Goal: Task Accomplishment & Management: Use online tool/utility

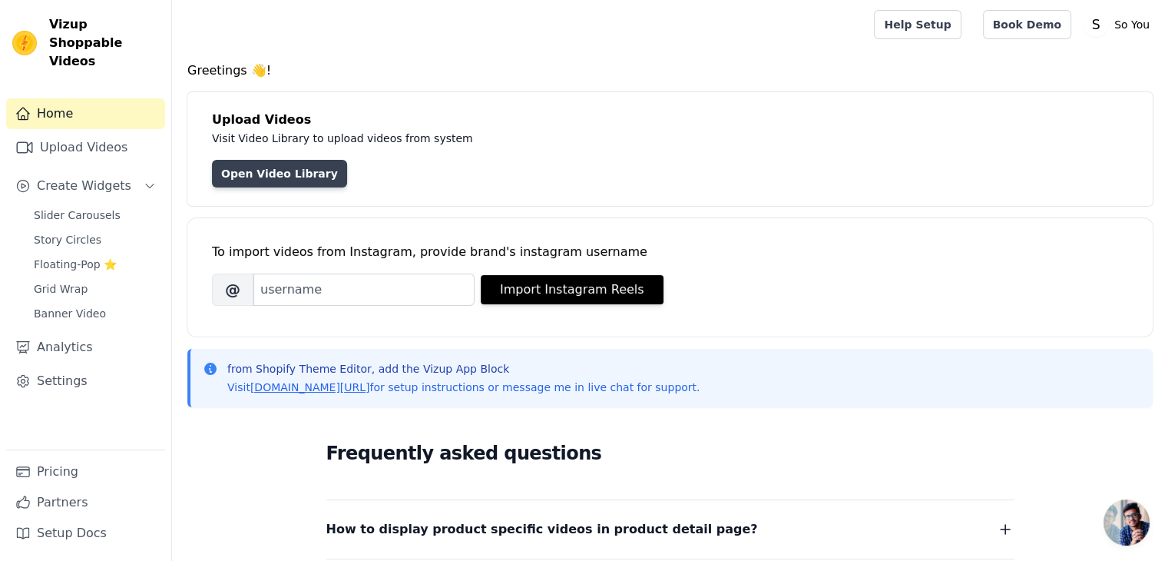
click at [286, 184] on link "Open Video Library" at bounding box center [279, 174] width 135 height 28
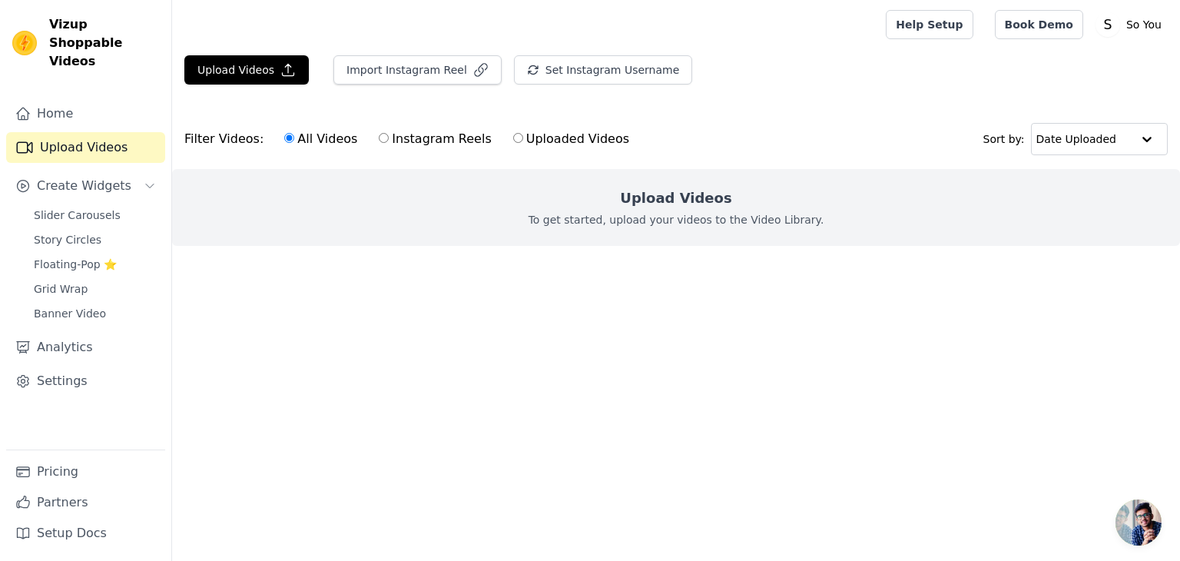
click at [682, 207] on h2 "Upload Videos" at bounding box center [675, 198] width 111 height 22
click at [280, 70] on icon "button" at bounding box center [287, 69] width 15 height 15
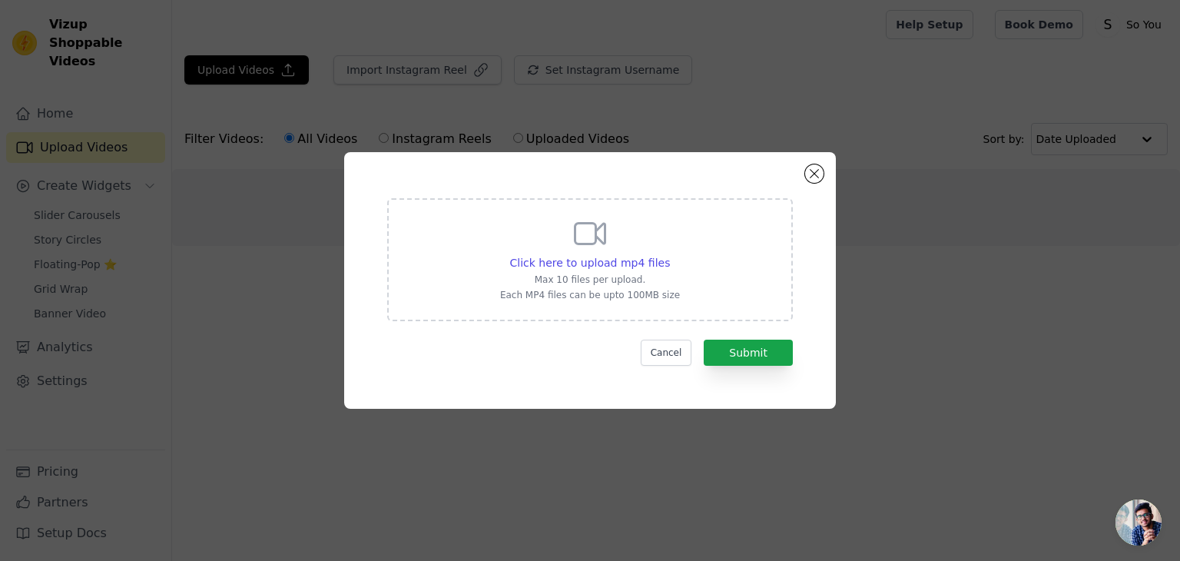
click at [603, 250] on icon at bounding box center [589, 233] width 37 height 37
click at [669, 254] on input "Click here to upload mp4 files Max 10 files per upload. Each MP4 files can be u…" at bounding box center [669, 254] width 1 height 1
click at [677, 353] on button "Cancel" at bounding box center [666, 352] width 51 height 26
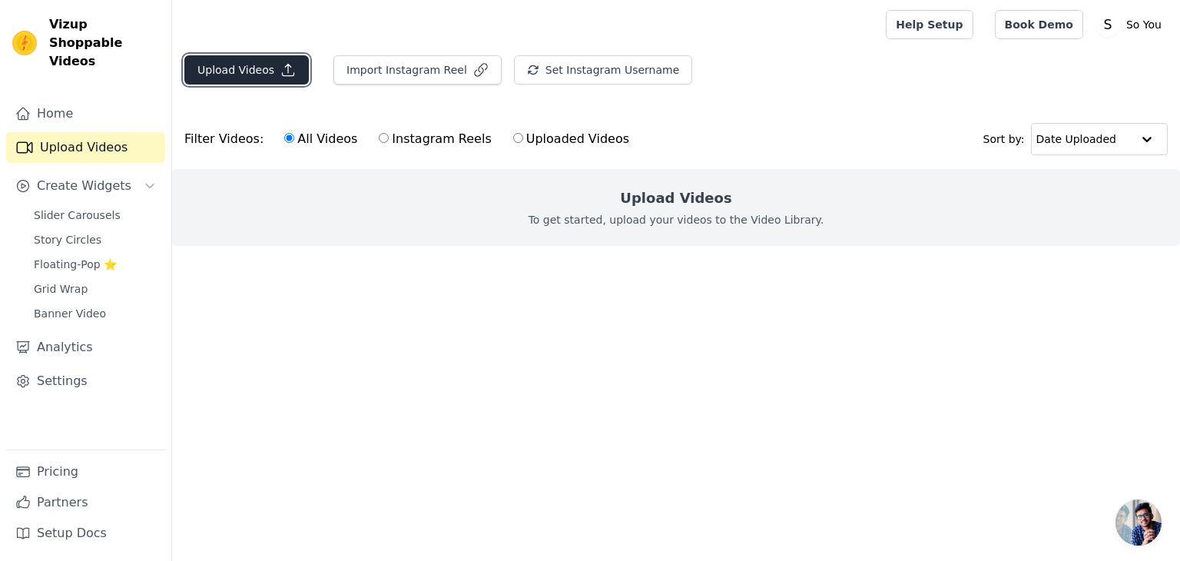
click at [255, 60] on button "Upload Videos" at bounding box center [246, 69] width 124 height 29
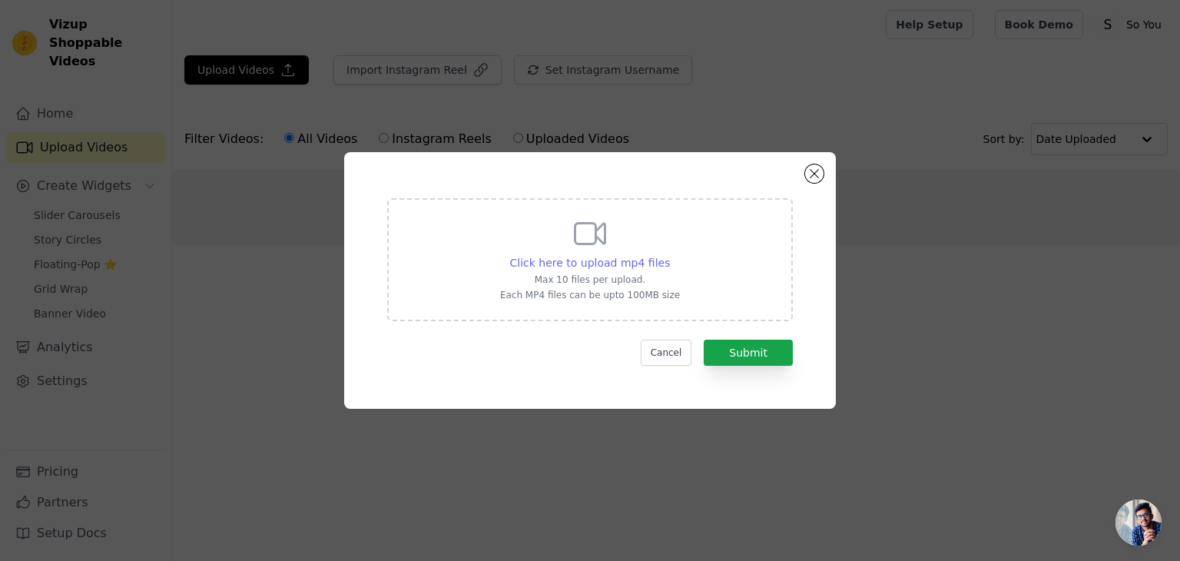
click at [627, 265] on span "Click here to upload mp4 files" at bounding box center [590, 263] width 161 height 12
click at [669, 255] on input "Click here to upload mp4 files Max 10 files per upload. Each MP4 files can be u…" at bounding box center [669, 254] width 1 height 1
click at [813, 177] on button "Close modal" at bounding box center [814, 173] width 18 height 18
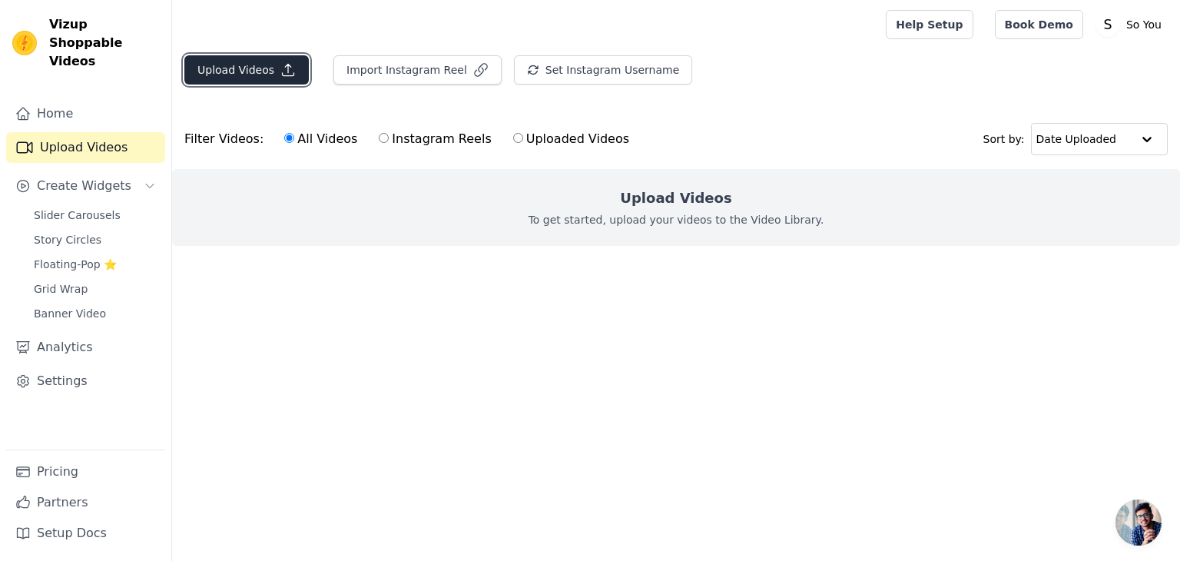
click at [256, 70] on button "Upload Videos" at bounding box center [246, 69] width 124 height 29
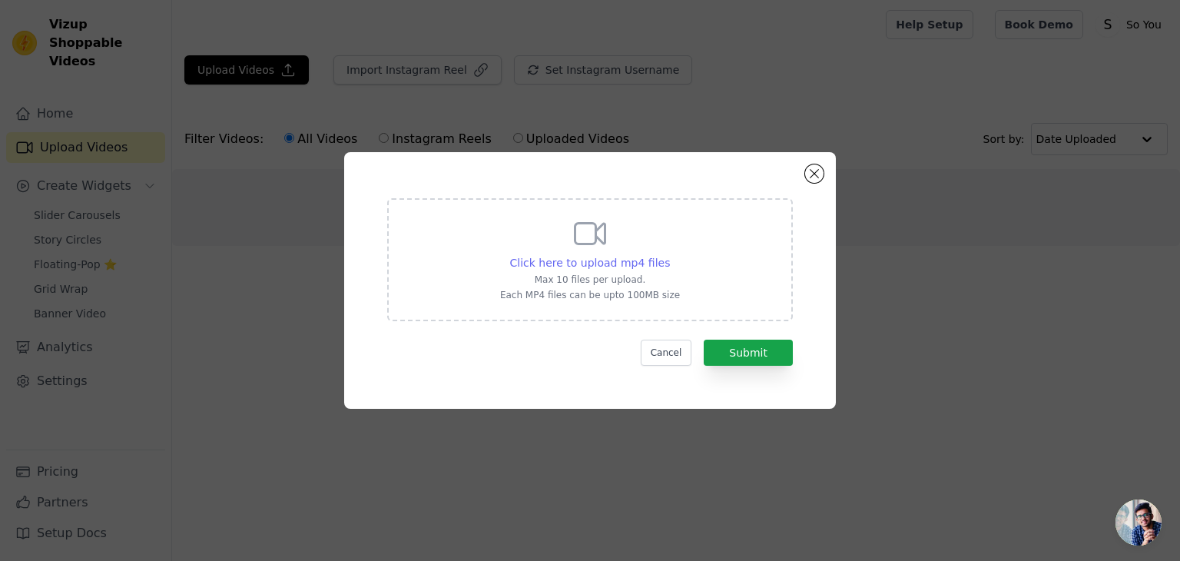
click at [605, 262] on span "Click here to upload mp4 files" at bounding box center [590, 263] width 161 height 12
click at [669, 255] on input "Click here to upload mp4 files Max 10 files per upload. Each MP4 files can be u…" at bounding box center [669, 254] width 1 height 1
type input "C:\fakepath\5ea5a00ae3ef456eaa9e2056ab78baf2.SD-480p-0.9Mbps-51467743.mp4"
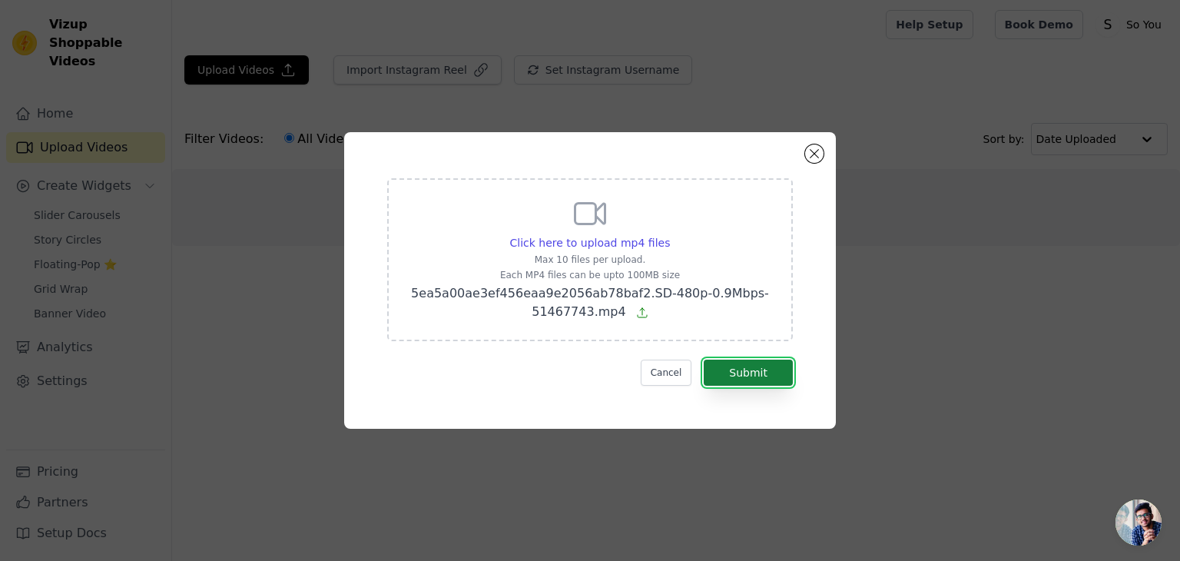
click at [750, 363] on button "Submit" at bounding box center [748, 372] width 89 height 26
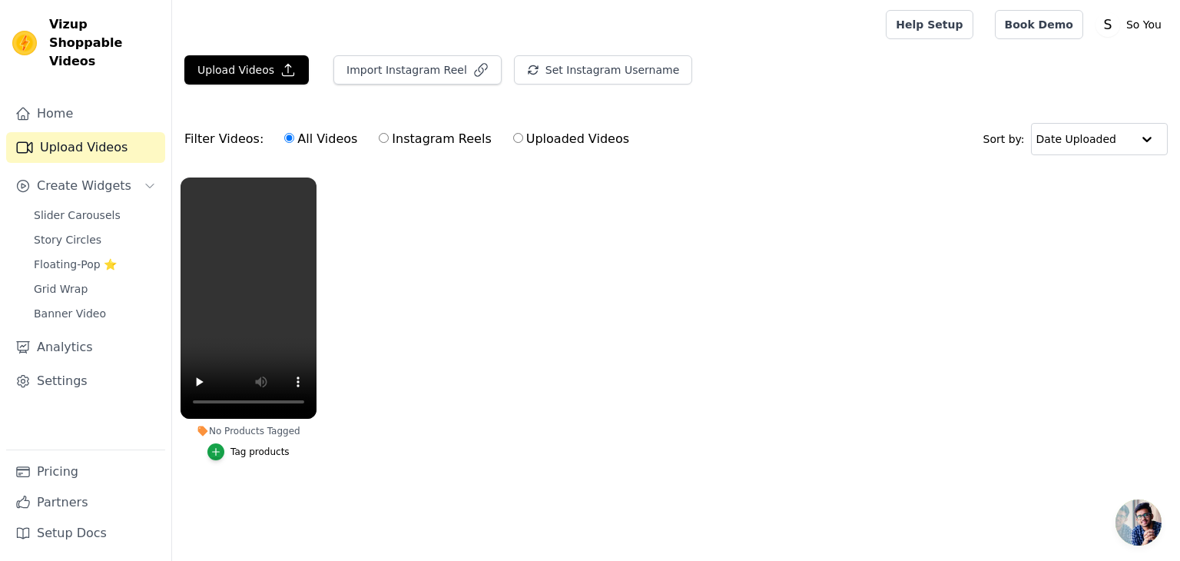
click at [363, 336] on ul "No Products Tagged Tag products" at bounding box center [676, 334] width 1008 height 330
click at [86, 207] on span "Slider Carousels" at bounding box center [77, 214] width 87 height 15
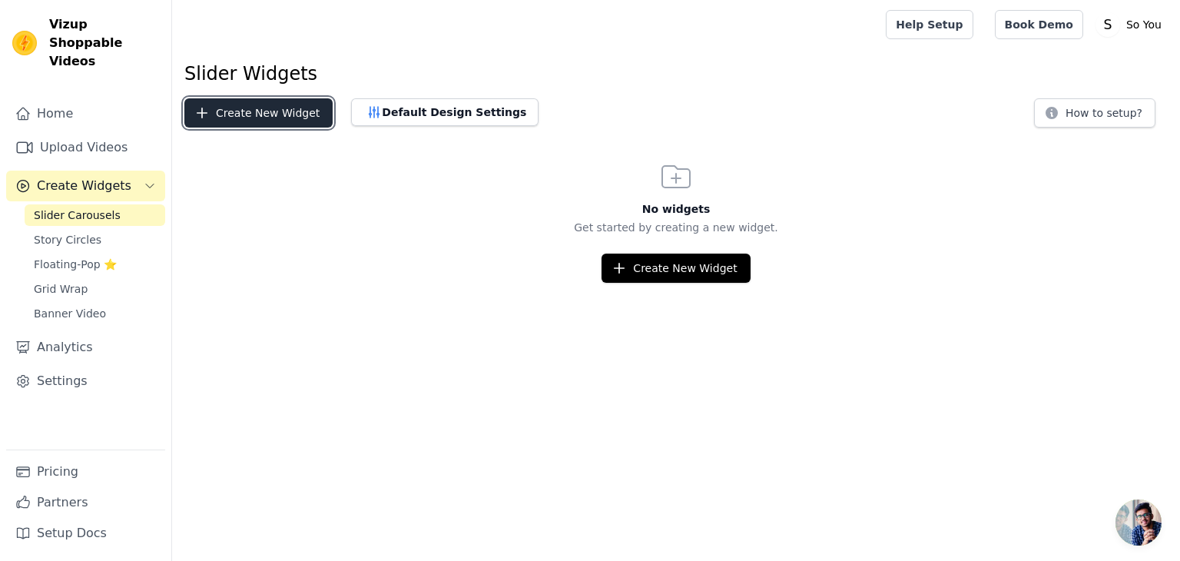
click at [267, 107] on button "Create New Widget" at bounding box center [258, 112] width 148 height 29
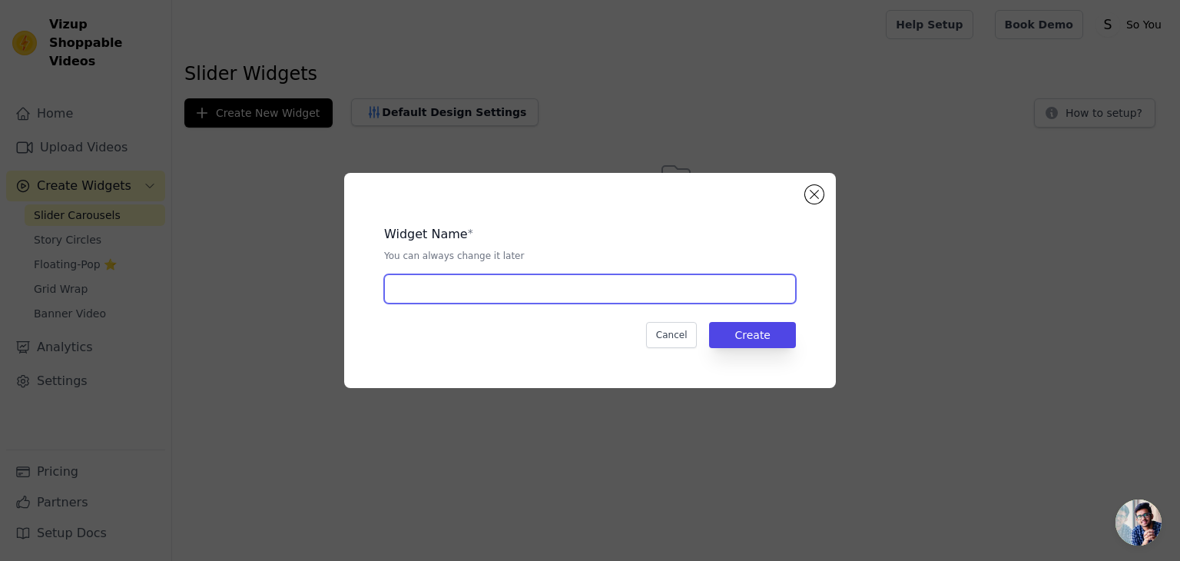
click at [585, 290] on input "text" at bounding box center [590, 288] width 412 height 29
type input "reel section"
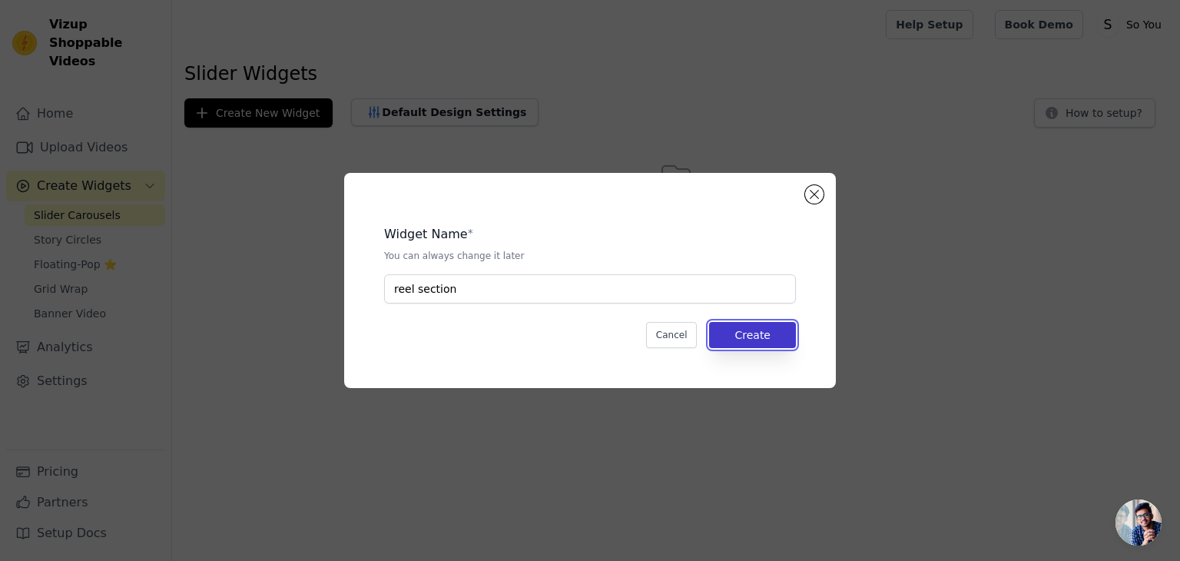
click at [774, 336] on button "Create" at bounding box center [752, 335] width 87 height 26
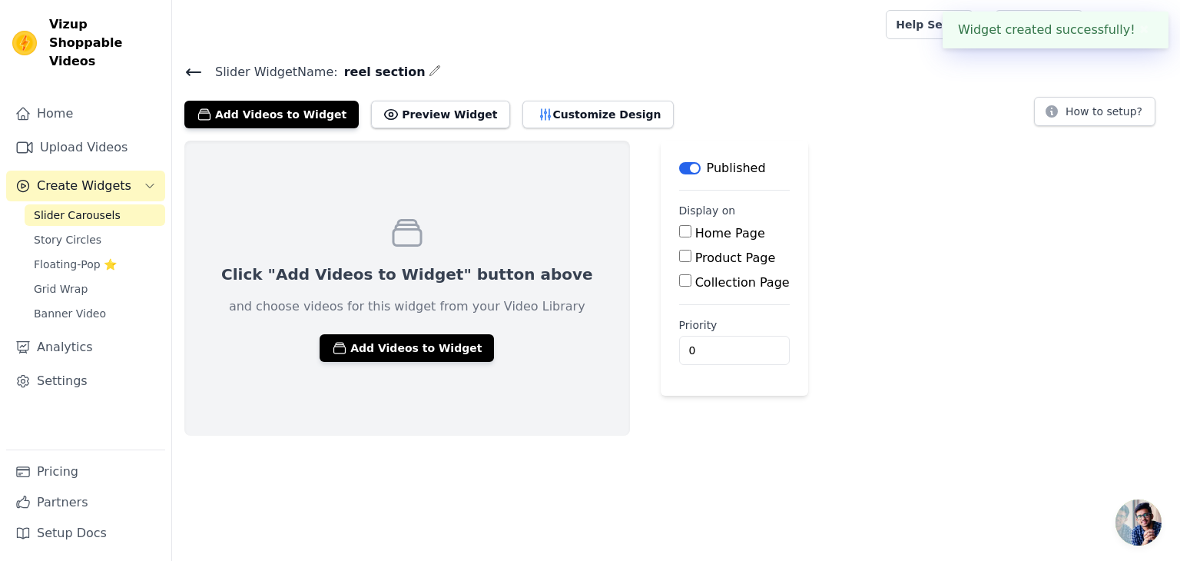
click at [679, 233] on input "Home Page" at bounding box center [685, 231] width 12 height 12
checkbox input "true"
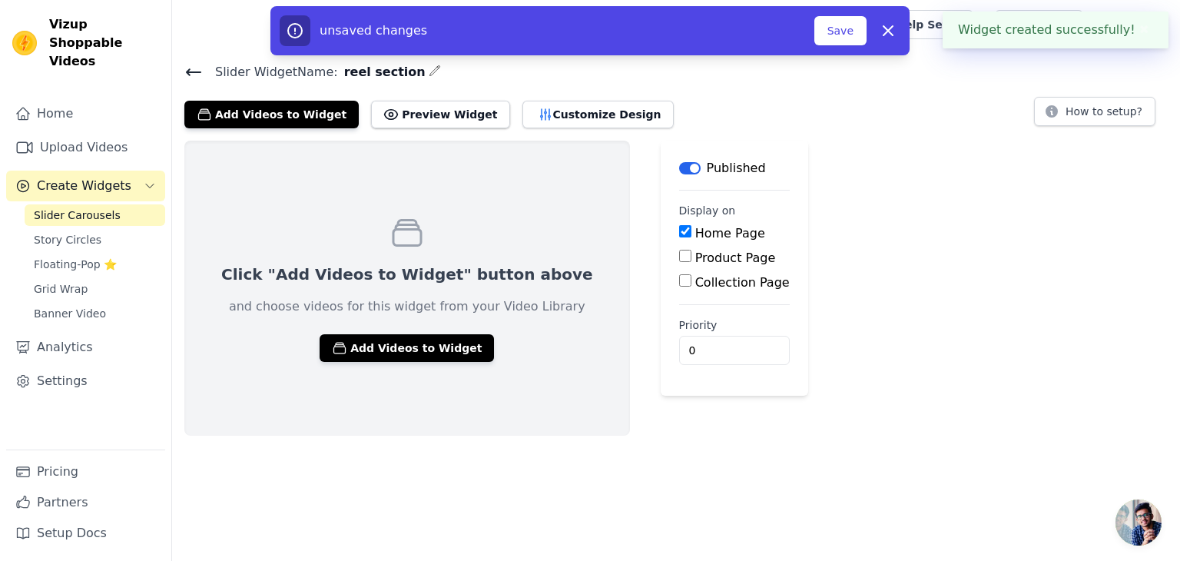
click at [679, 252] on input "Product Page" at bounding box center [685, 256] width 12 height 12
checkbox input "true"
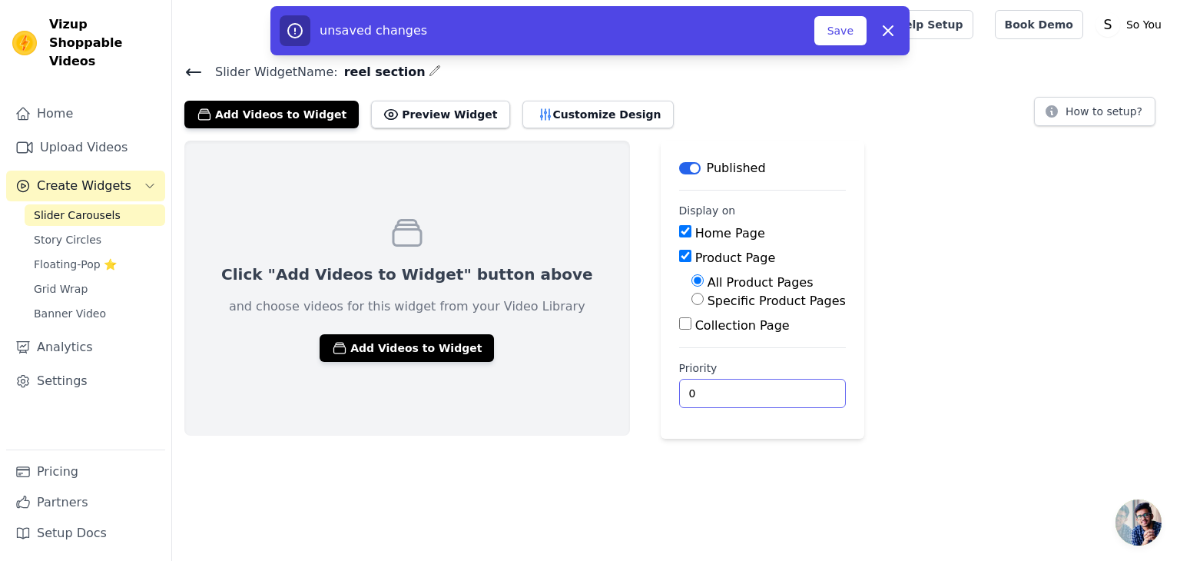
click at [679, 399] on input "0" at bounding box center [762, 393] width 167 height 29
click at [843, 35] on button "Save" at bounding box center [840, 30] width 52 height 29
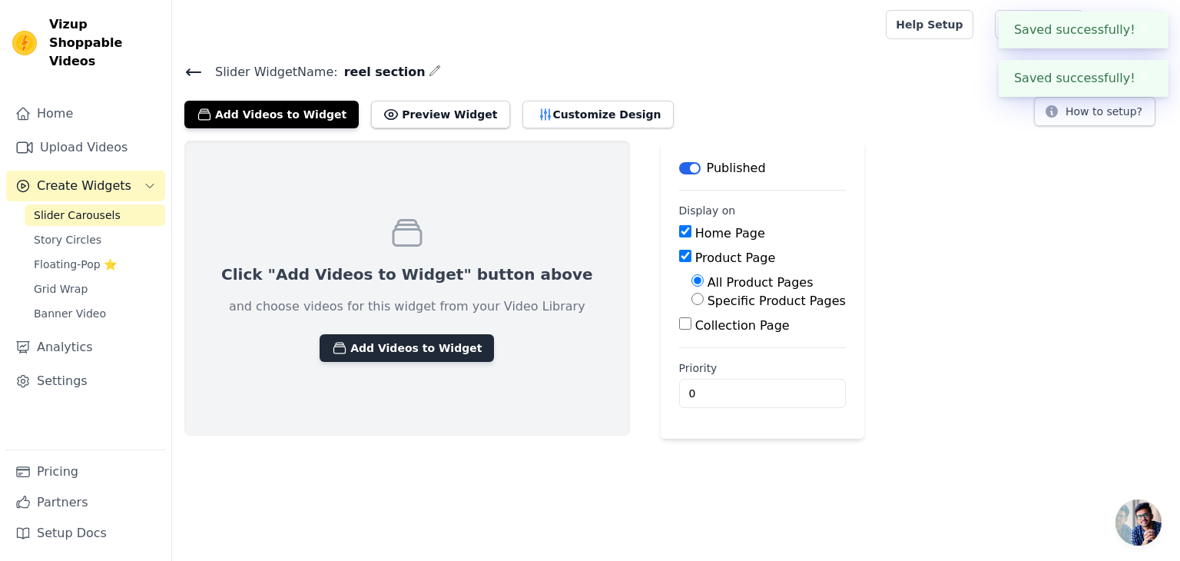
click at [379, 357] on button "Add Videos to Widget" at bounding box center [407, 348] width 174 height 28
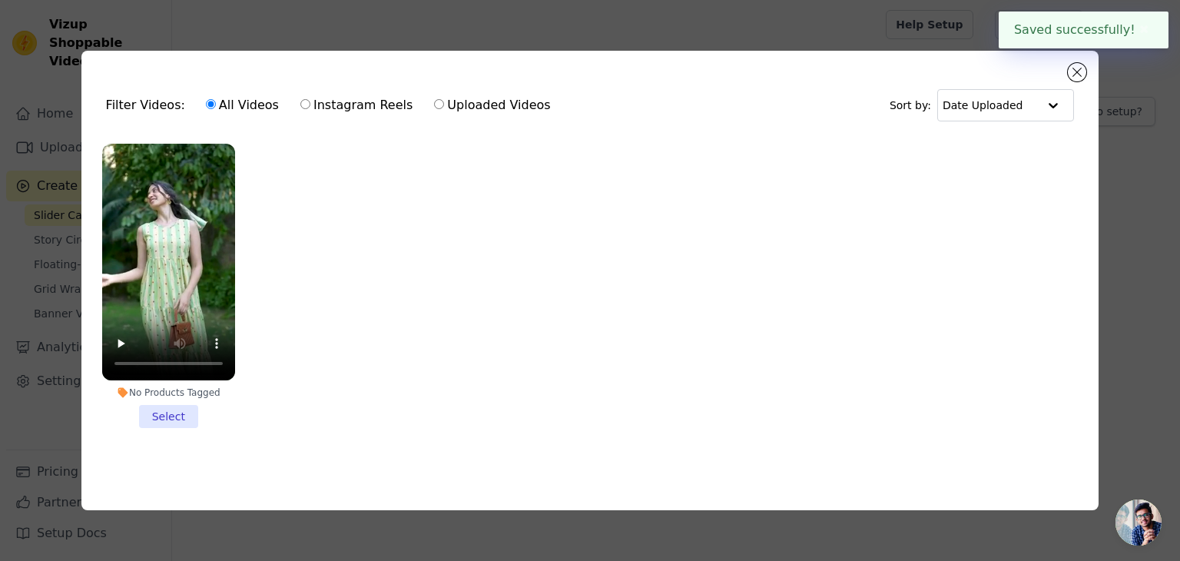
click at [172, 409] on li "No Products Tagged Select" at bounding box center [168, 286] width 133 height 284
click at [0, 0] on input "No Products Tagged Select" at bounding box center [0, 0] width 0 height 0
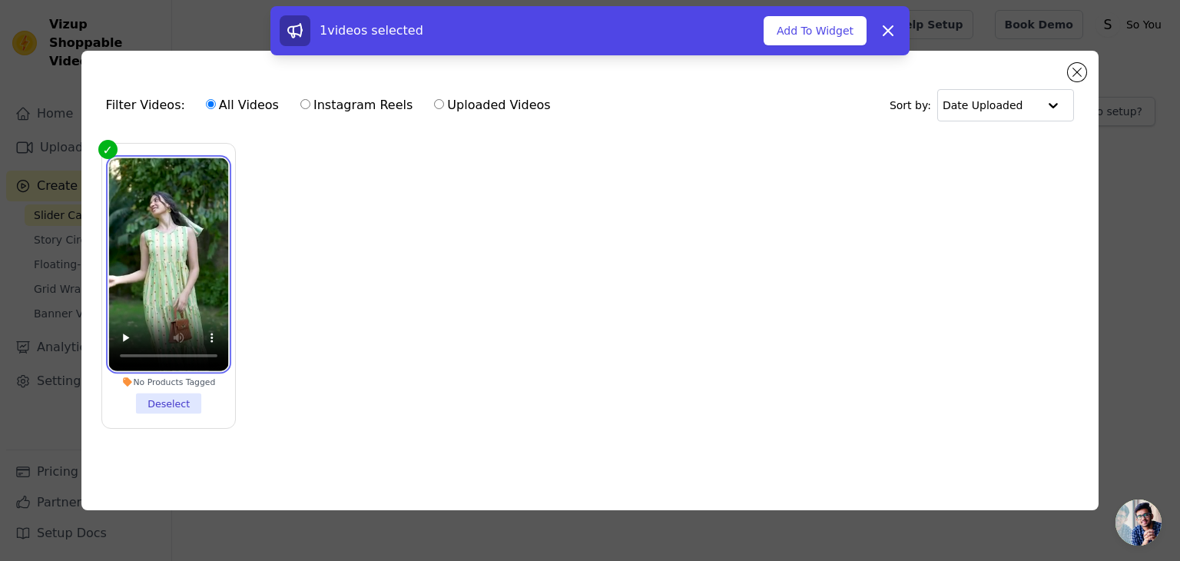
click at [189, 273] on video at bounding box center [168, 264] width 120 height 214
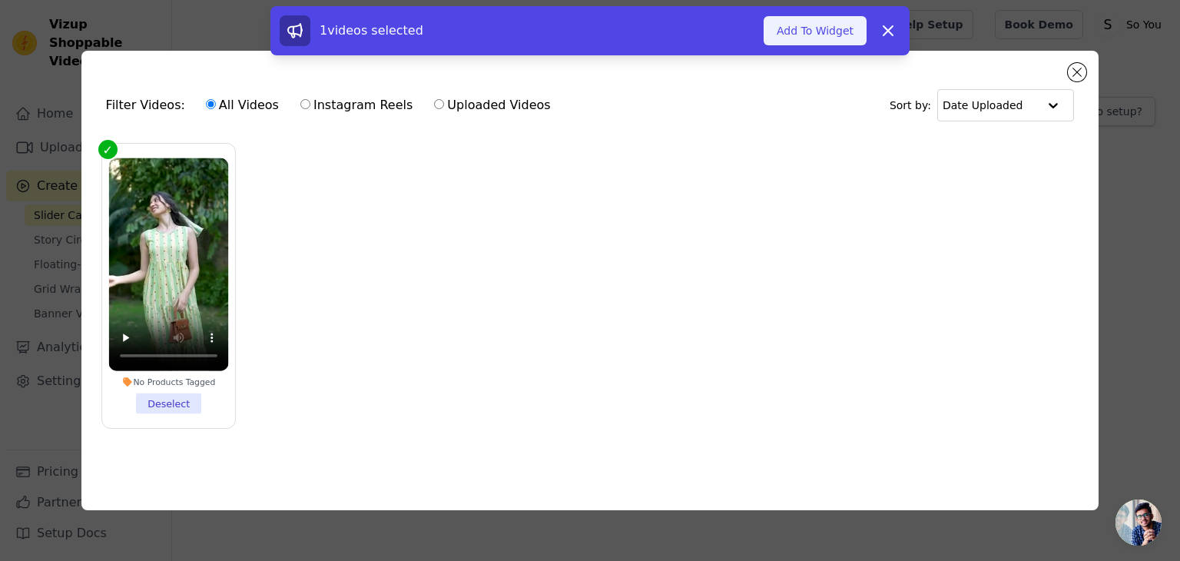
click at [826, 40] on button "Add To Widget" at bounding box center [814, 30] width 103 height 29
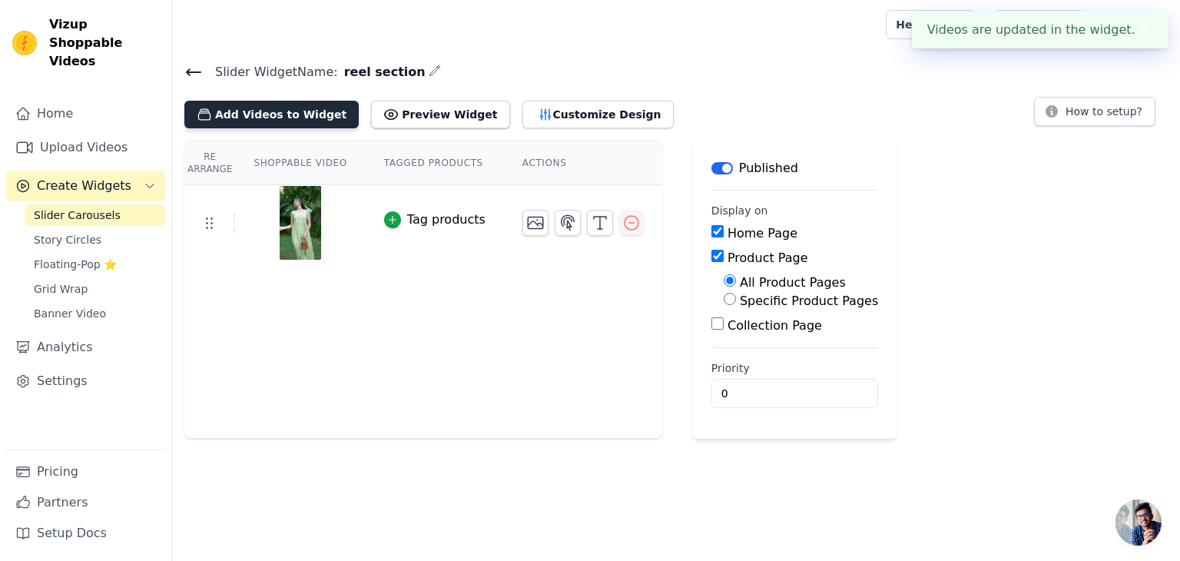
click at [246, 113] on button "Add Videos to Widget" at bounding box center [271, 115] width 174 height 28
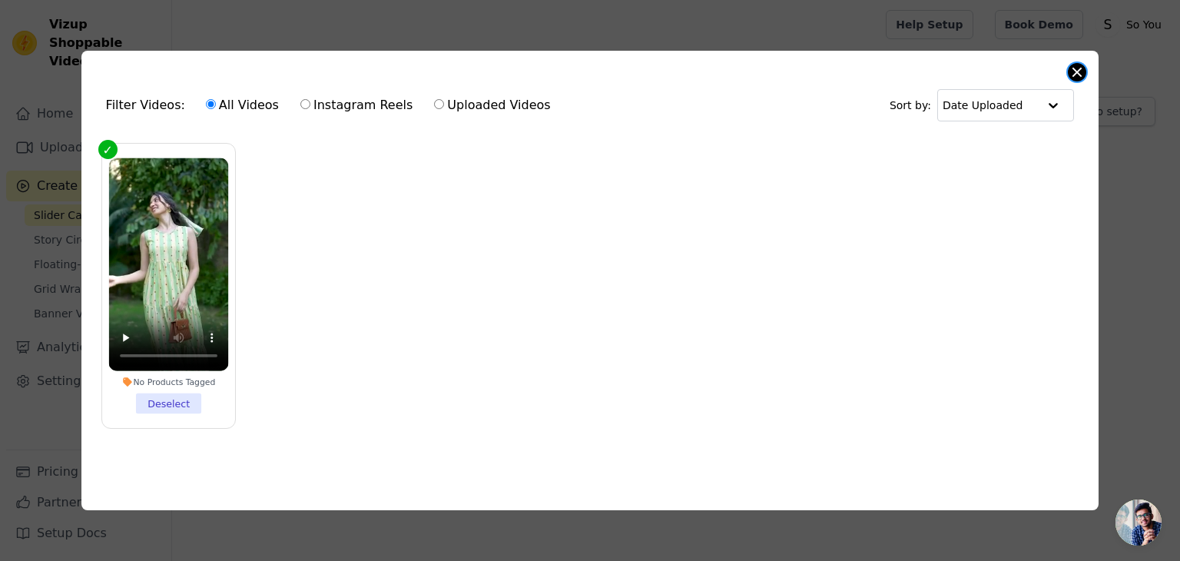
click at [1083, 66] on button "Close modal" at bounding box center [1077, 72] width 18 height 18
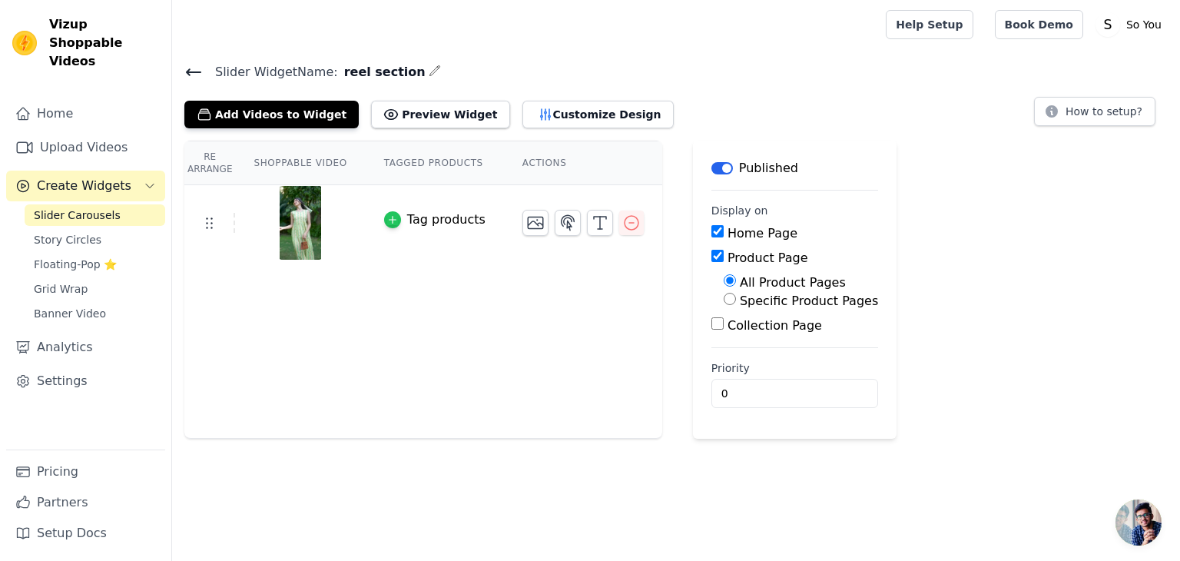
click at [390, 221] on div "button" at bounding box center [392, 219] width 17 height 17
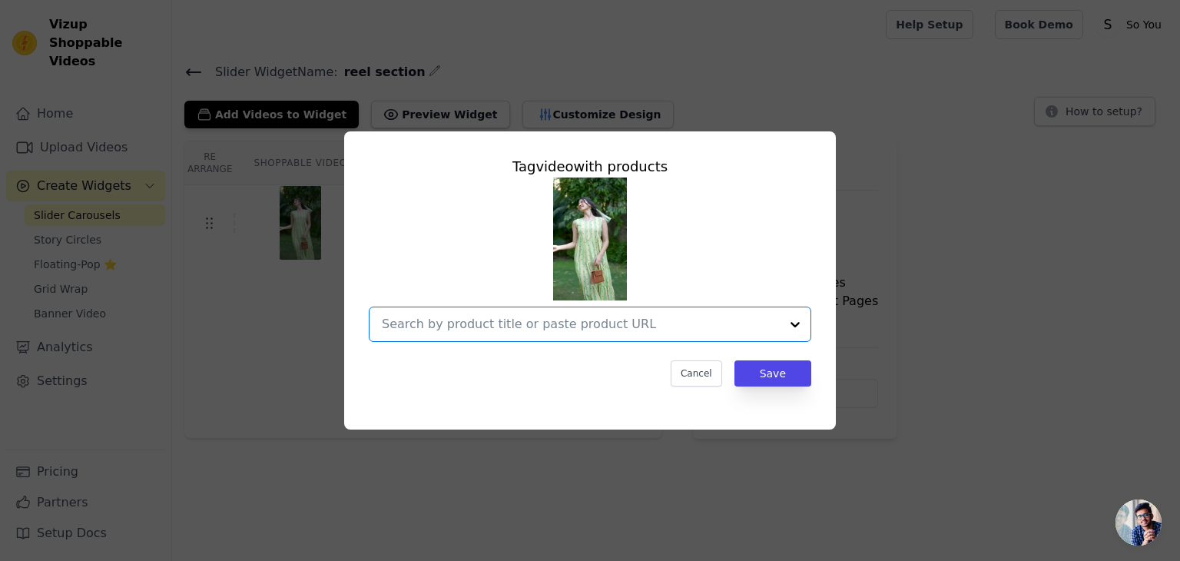
click at [545, 326] on input "text" at bounding box center [581, 324] width 398 height 18
click at [515, 360] on div "No options" at bounding box center [584, 370] width 431 height 49
type input "c"
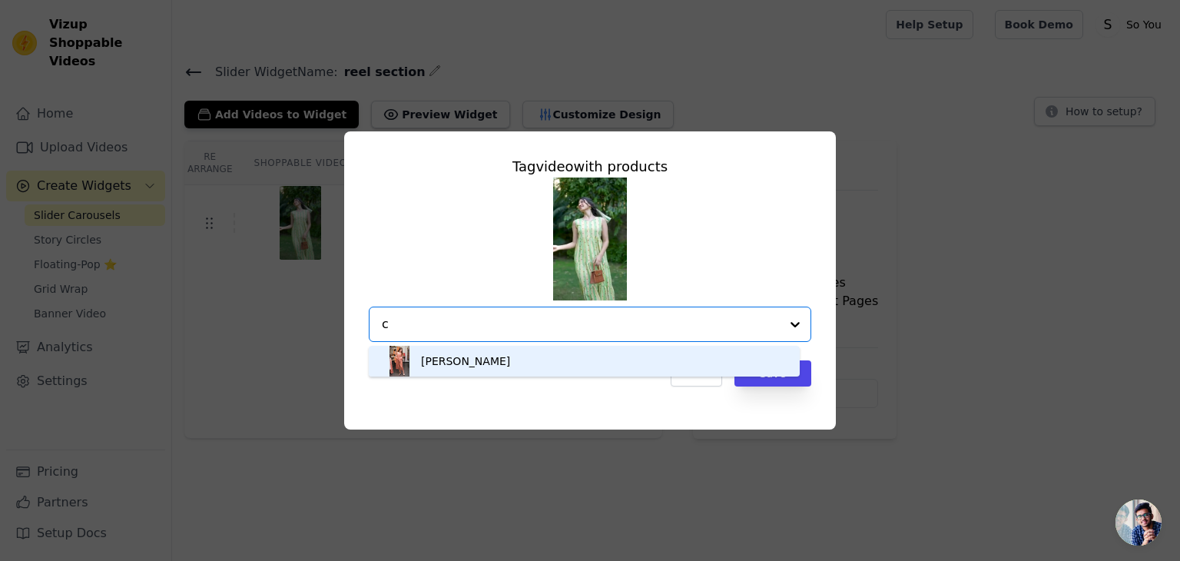
click at [500, 365] on div "Chhaya" at bounding box center [584, 361] width 400 height 31
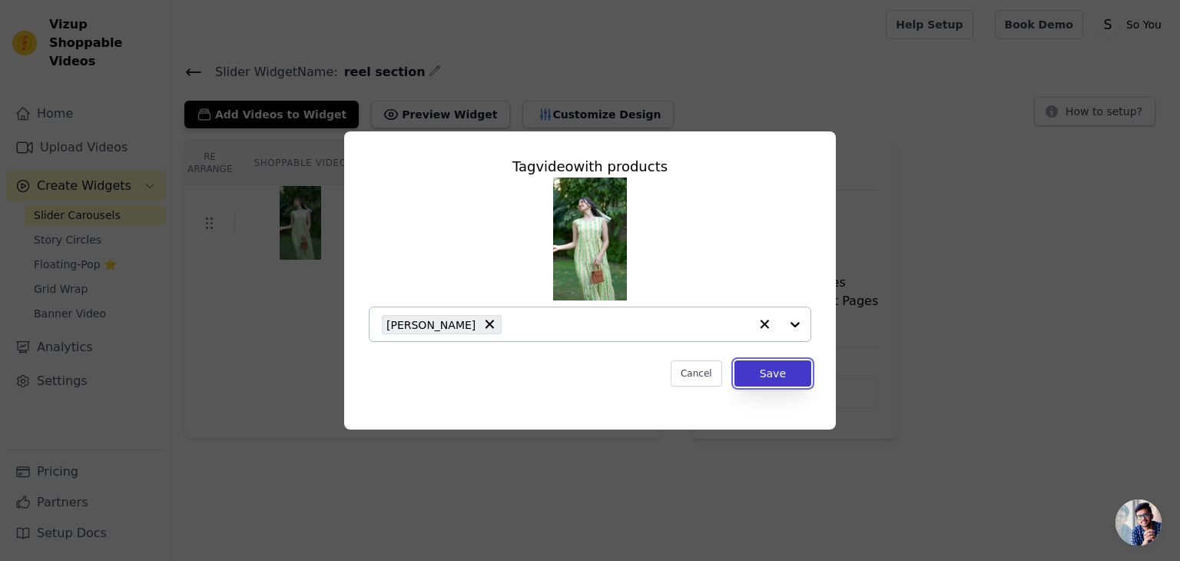
click at [778, 374] on button "Save" at bounding box center [772, 373] width 77 height 26
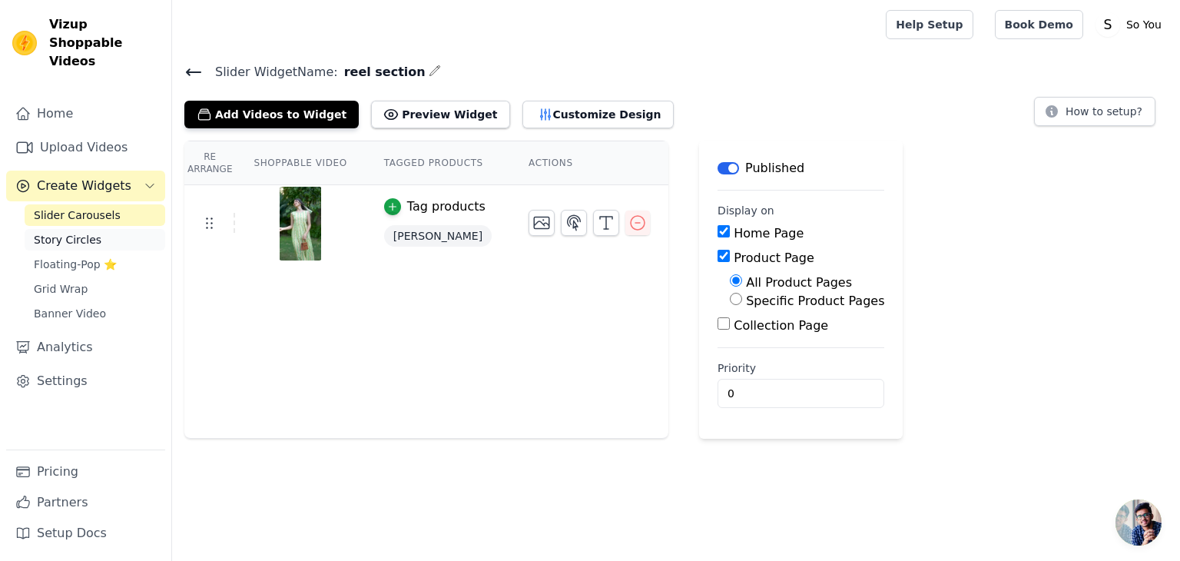
click at [79, 232] on span "Story Circles" at bounding box center [68, 239] width 68 height 15
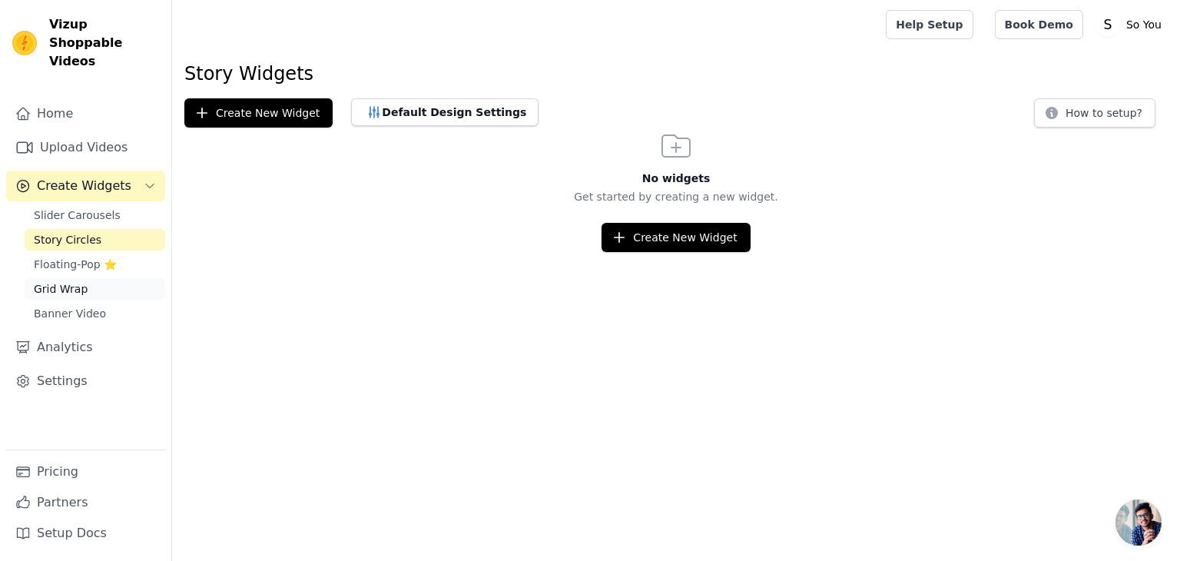
click at [71, 281] on span "Grid Wrap" at bounding box center [61, 288] width 54 height 15
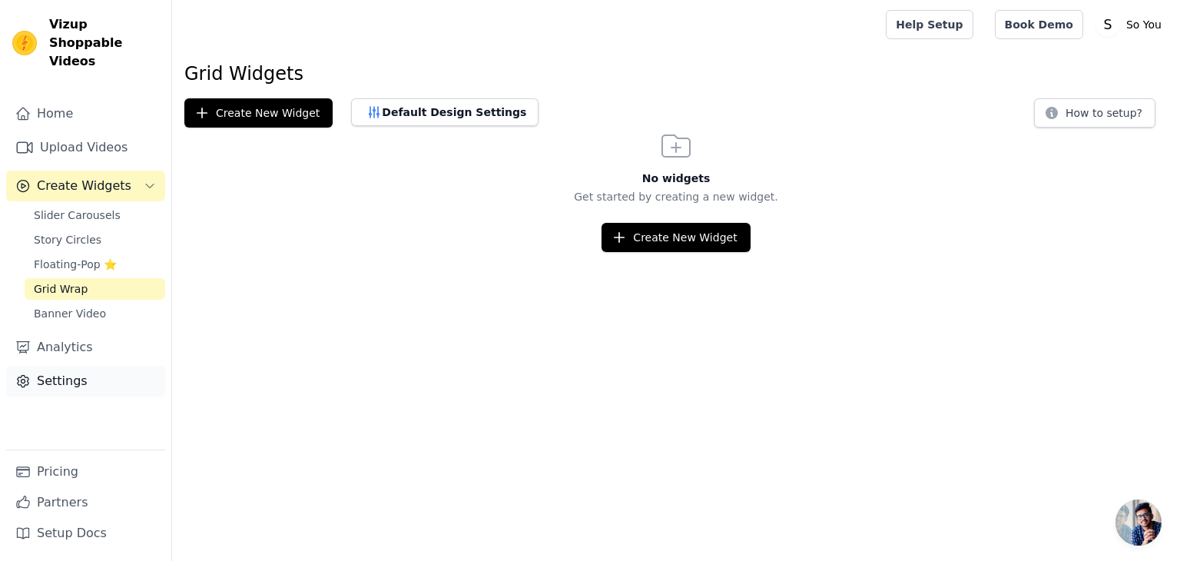
click at [46, 366] on link "Settings" at bounding box center [85, 381] width 159 height 31
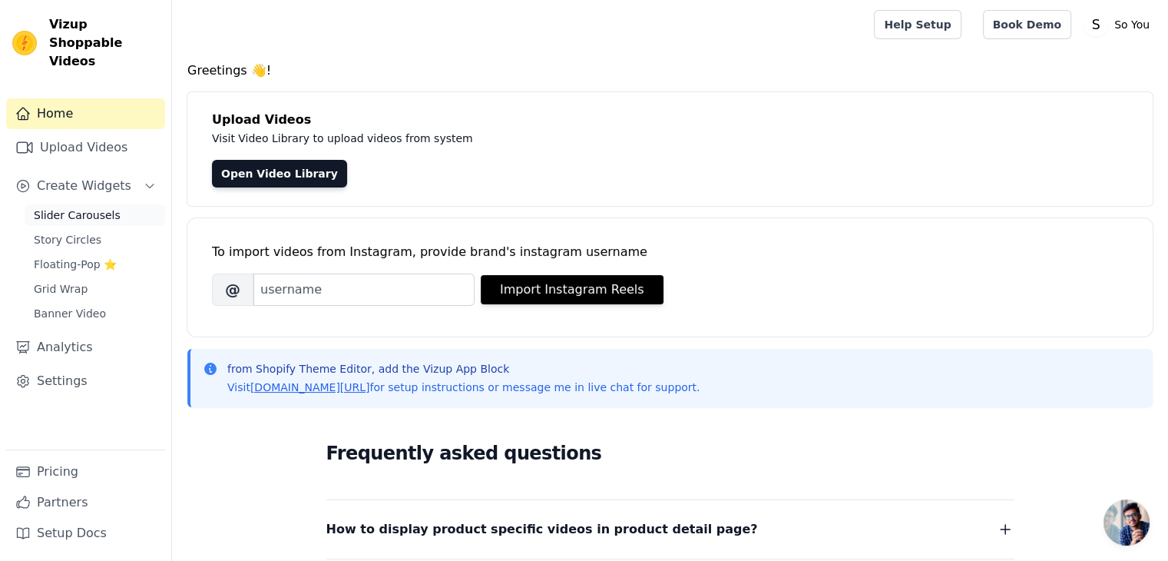
click at [89, 207] on span "Slider Carousels" at bounding box center [77, 214] width 87 height 15
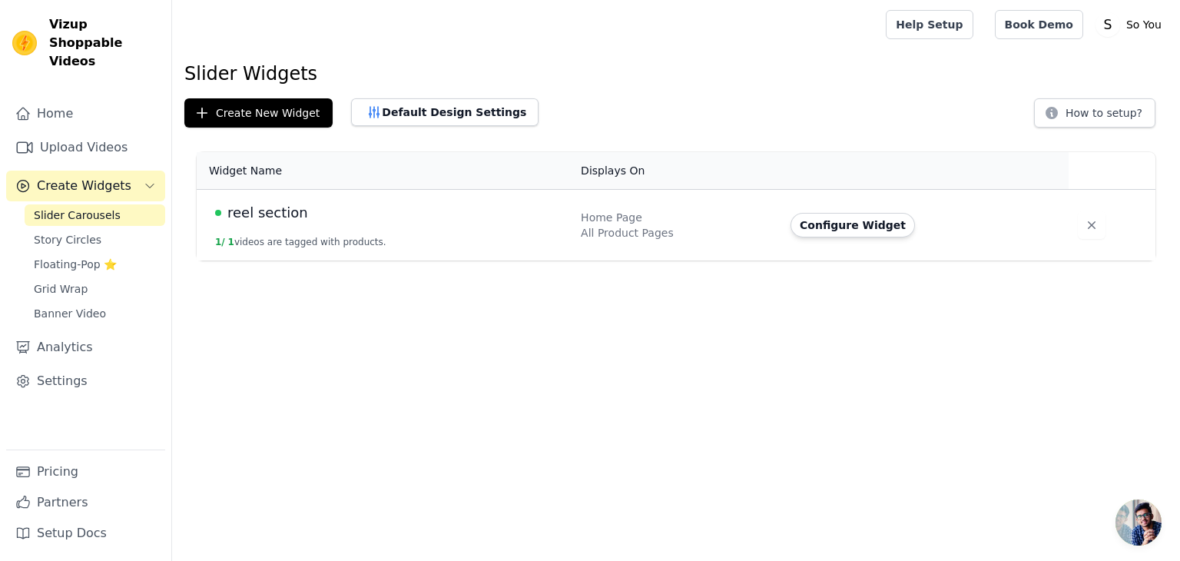
click at [314, 222] on div "reel section" at bounding box center [388, 213] width 347 height 22
click at [525, 247] on td "reel section 1 / 1 videos are tagged with products." at bounding box center [384, 225] width 375 height 71
click at [418, 217] on div "reel section" at bounding box center [388, 213] width 347 height 22
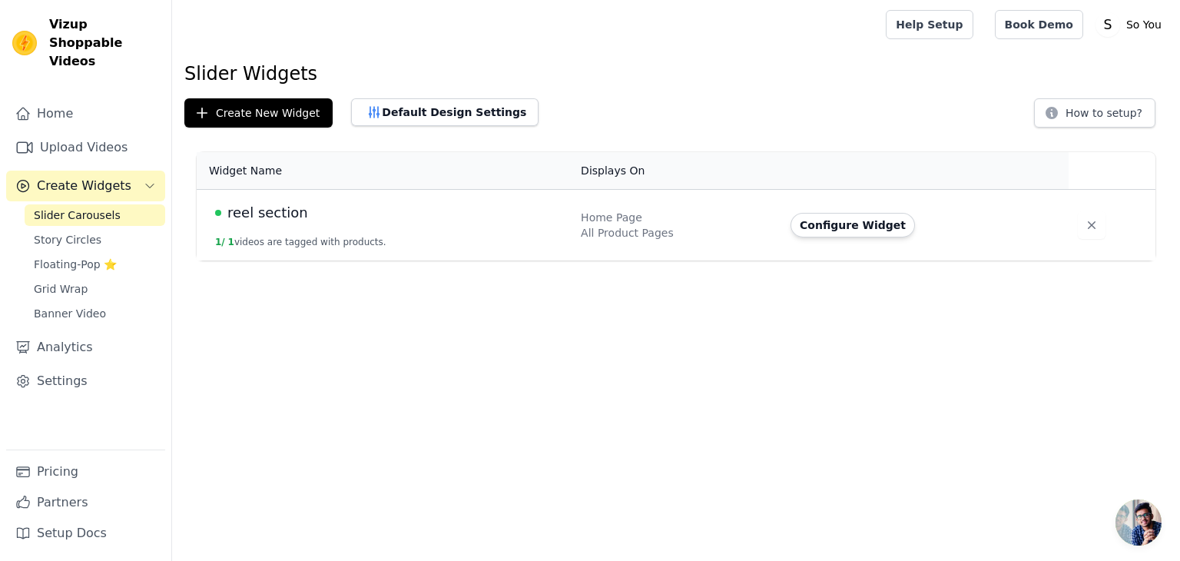
click at [418, 217] on div "reel section" at bounding box center [388, 213] width 347 height 22
click at [75, 232] on span "Story Circles" at bounding box center [68, 239] width 68 height 15
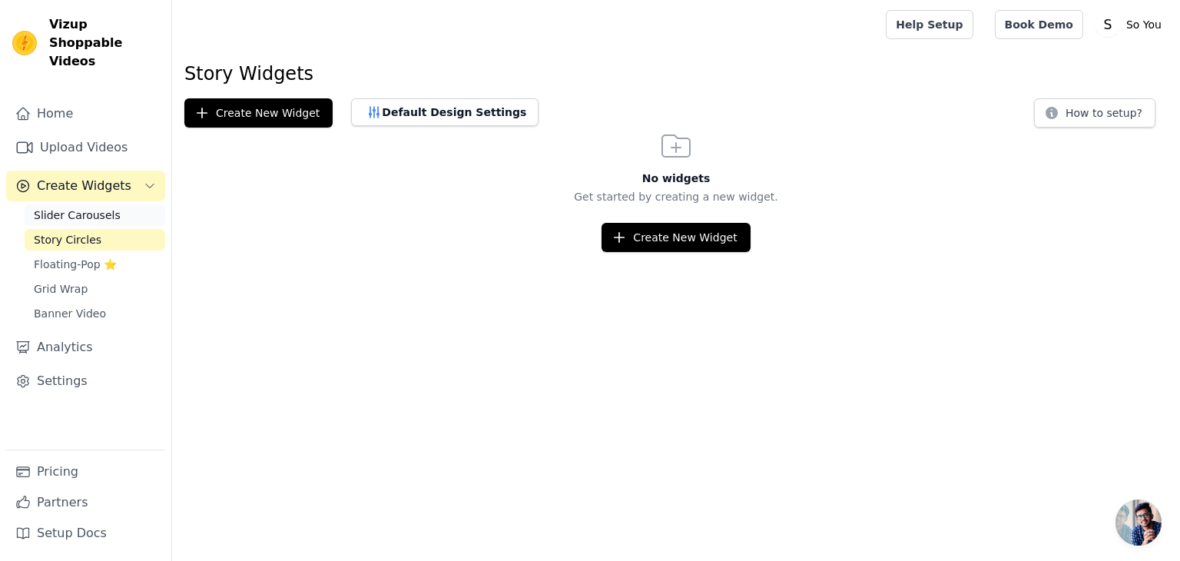
click at [92, 207] on span "Slider Carousels" at bounding box center [77, 214] width 87 height 15
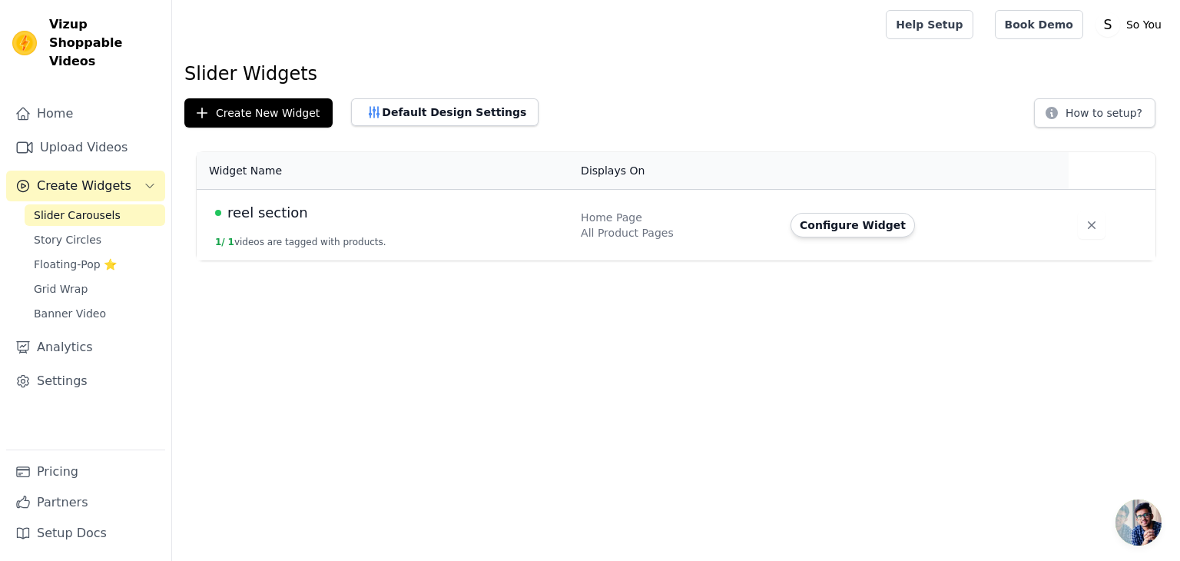
click at [227, 210] on span "reel section" at bounding box center [267, 213] width 81 height 22
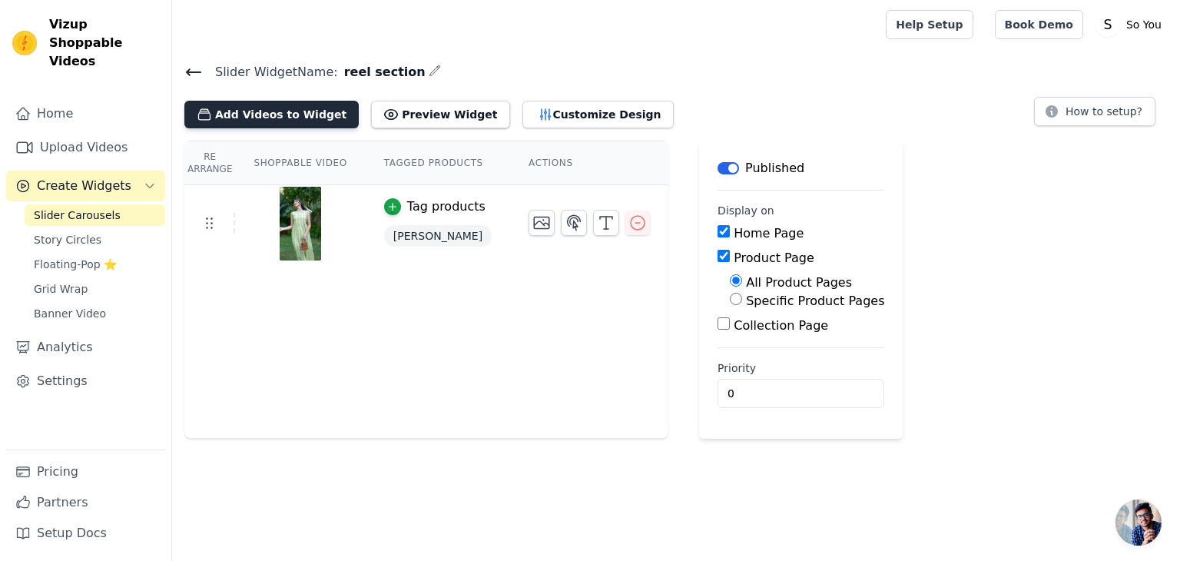
click at [283, 106] on button "Add Videos to Widget" at bounding box center [271, 115] width 174 height 28
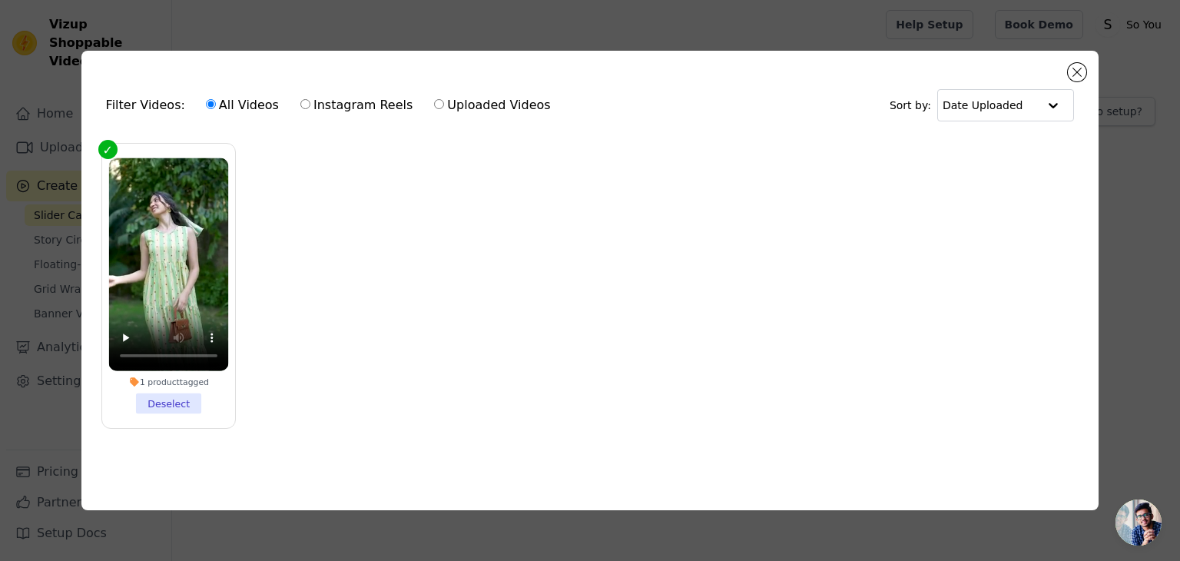
click at [227, 88] on div "All Videos Instagram Reels Uploaded Videos" at bounding box center [378, 105] width 362 height 35
click at [485, 99] on label "Uploaded Videos" at bounding box center [492, 105] width 118 height 20
click at [444, 99] on input "Uploaded Videos" at bounding box center [439, 104] width 10 height 10
radio input "true"
click at [476, 233] on ul "1 product tagged Deselect" at bounding box center [590, 298] width 993 height 326
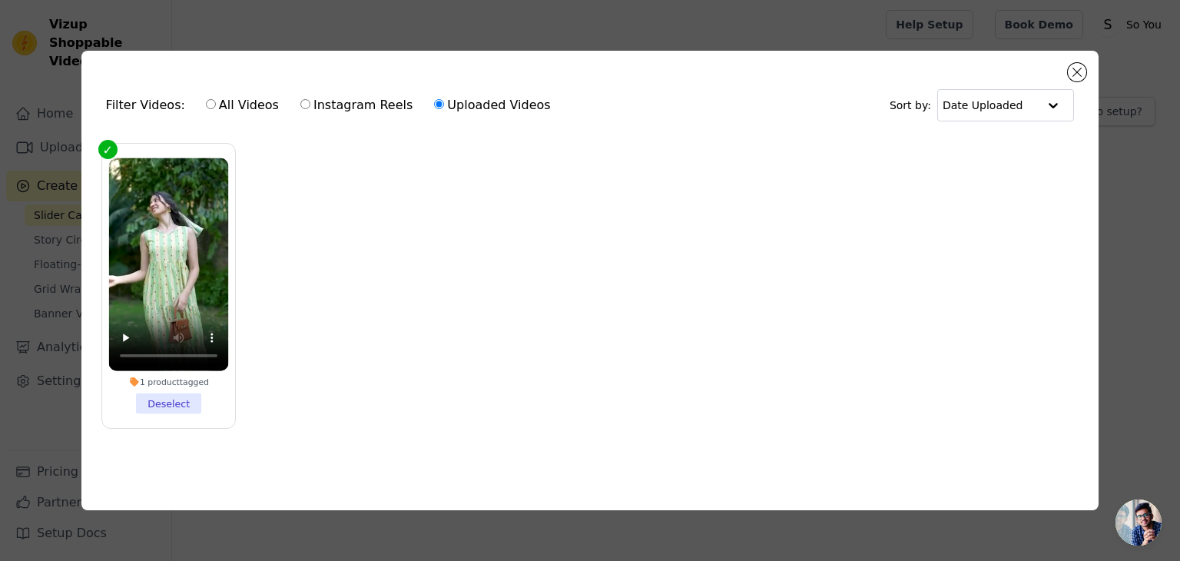
click at [207, 100] on label "All Videos" at bounding box center [242, 105] width 75 height 20
click at [207, 100] on input "All Videos" at bounding box center [211, 104] width 10 height 10
radio input "true"
click at [1077, 71] on button "Close modal" at bounding box center [1077, 72] width 18 height 18
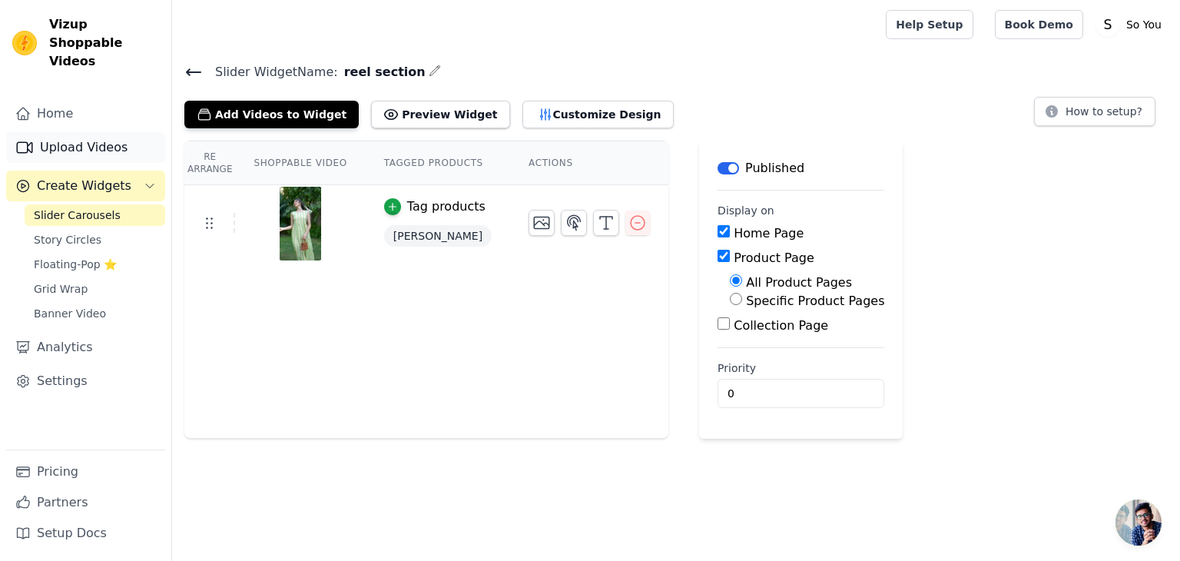
click at [85, 132] on link "Upload Videos" at bounding box center [85, 147] width 159 height 31
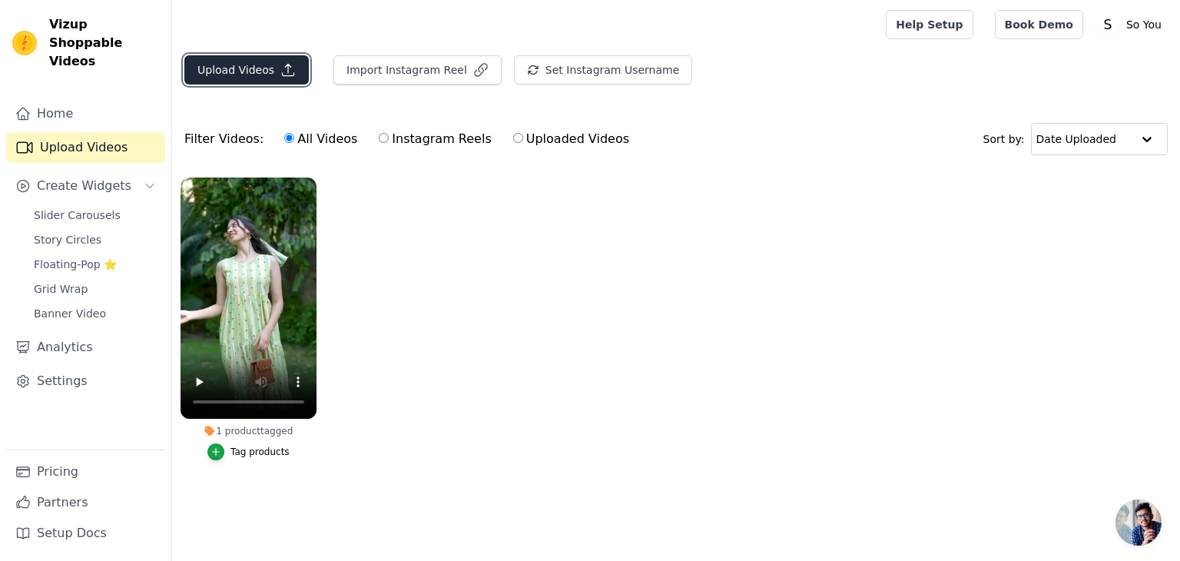
click at [264, 75] on button "Upload Videos" at bounding box center [246, 69] width 124 height 29
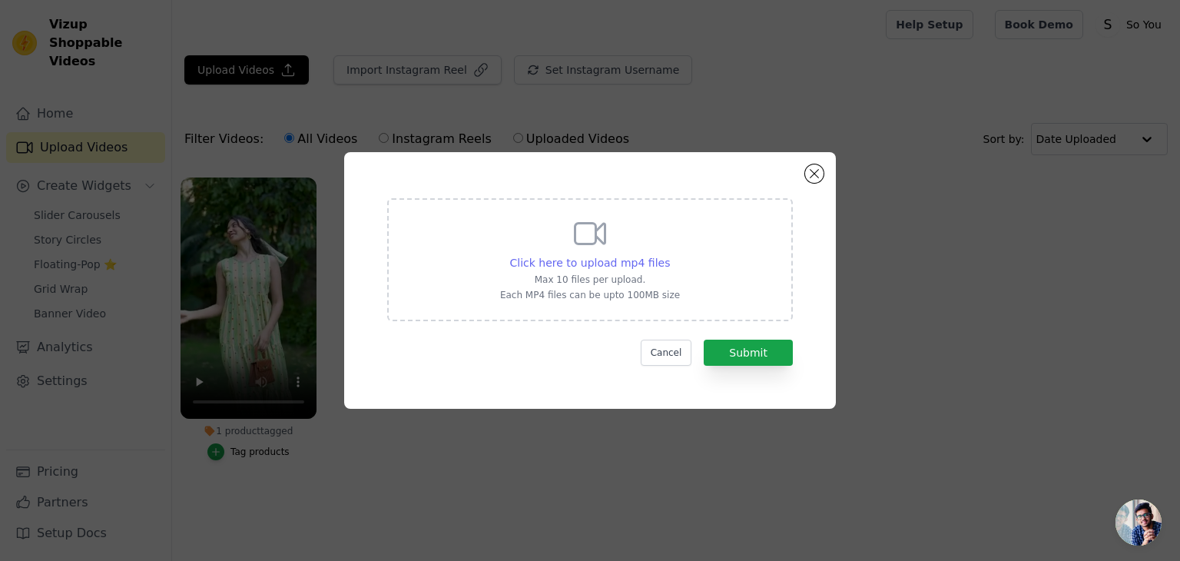
click at [617, 263] on span "Click here to upload mp4 files" at bounding box center [590, 263] width 161 height 12
click at [669, 255] on input "Click here to upload mp4 files Max 10 files per upload. Each MP4 files can be u…" at bounding box center [669, 254] width 1 height 1
type input "C:\fakepath\9472b5c409b34a8fb6ad1972839f4f73.SD-480p-0.9Mbps-51467787.mp4"
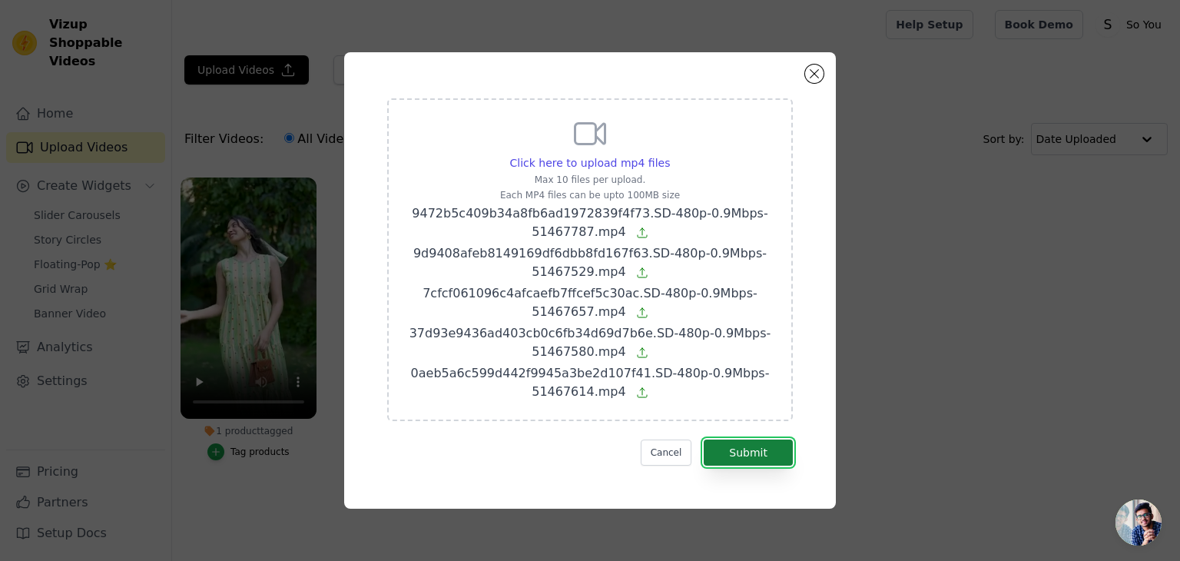
click at [755, 455] on button "Submit" at bounding box center [748, 452] width 89 height 26
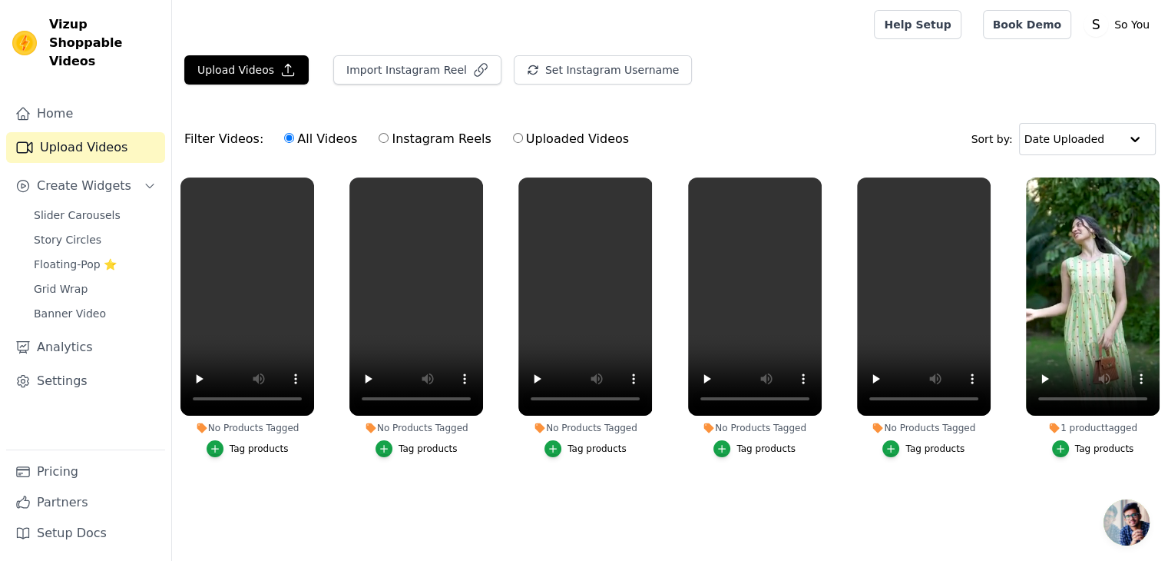
click at [231, 449] on button "Tag products" at bounding box center [248, 448] width 82 height 17
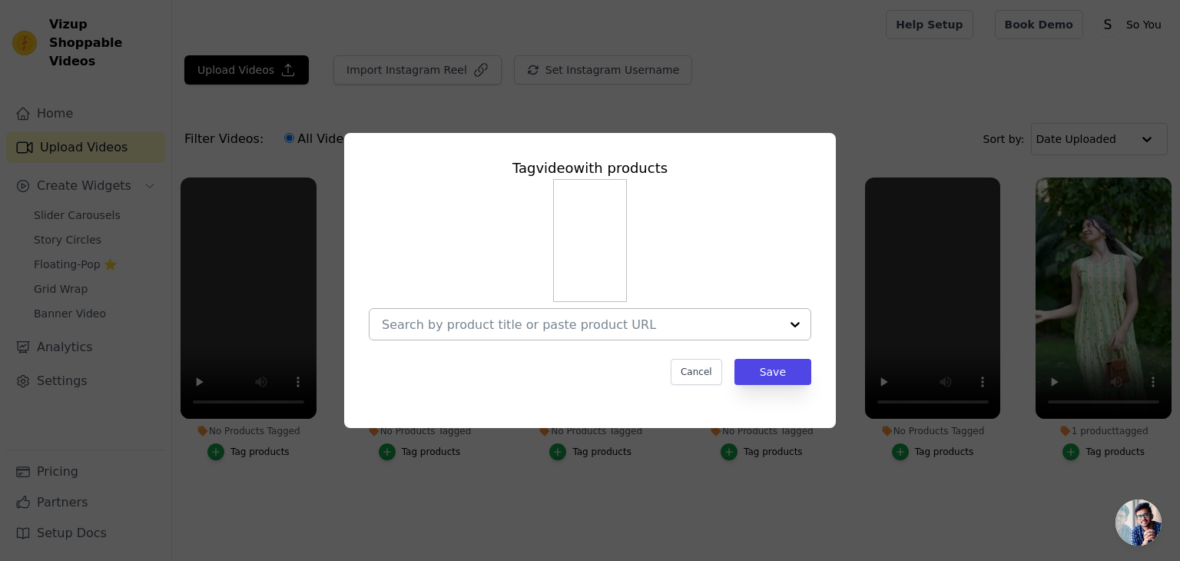
click at [585, 329] on input "No Products Tagged Tag video with products Cancel Save Tag products" at bounding box center [581, 324] width 398 height 15
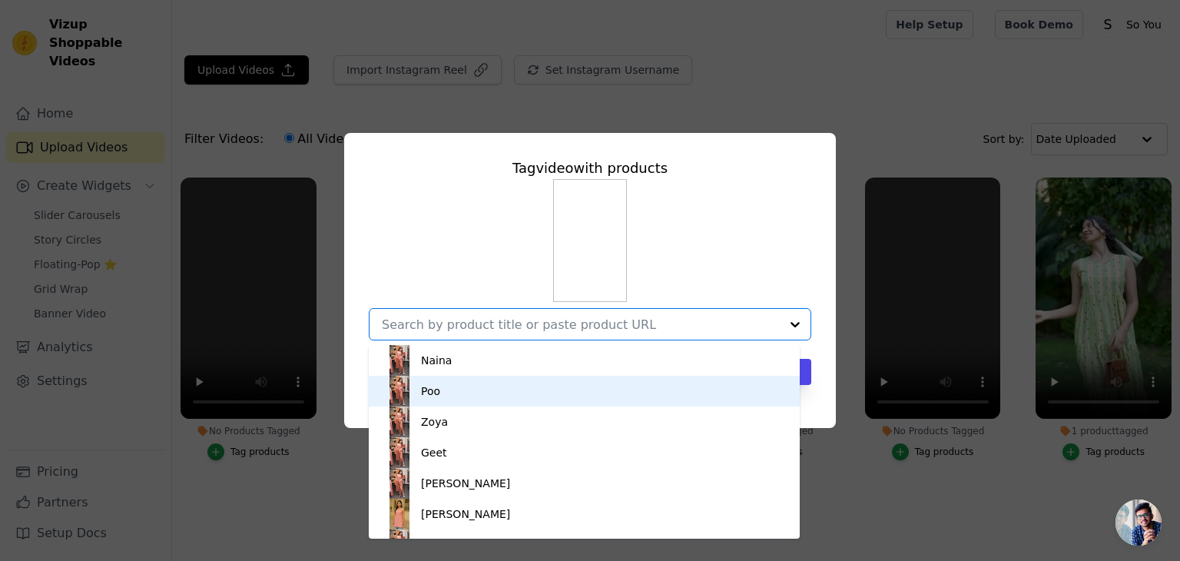
click at [475, 392] on div "Poo" at bounding box center [584, 391] width 400 height 31
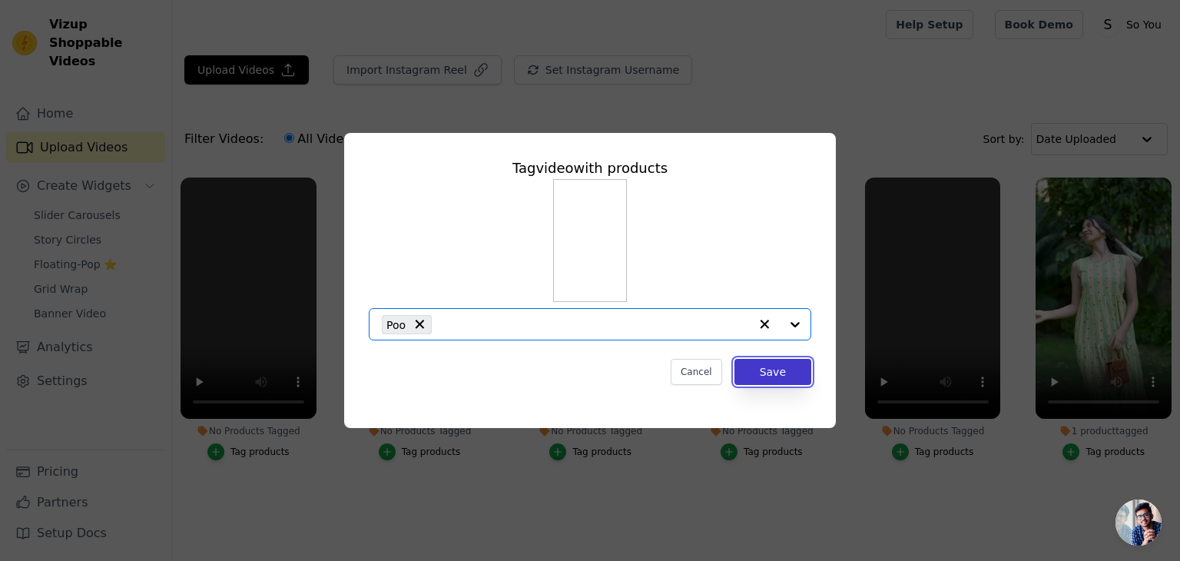
click at [776, 364] on button "Save" at bounding box center [772, 372] width 77 height 26
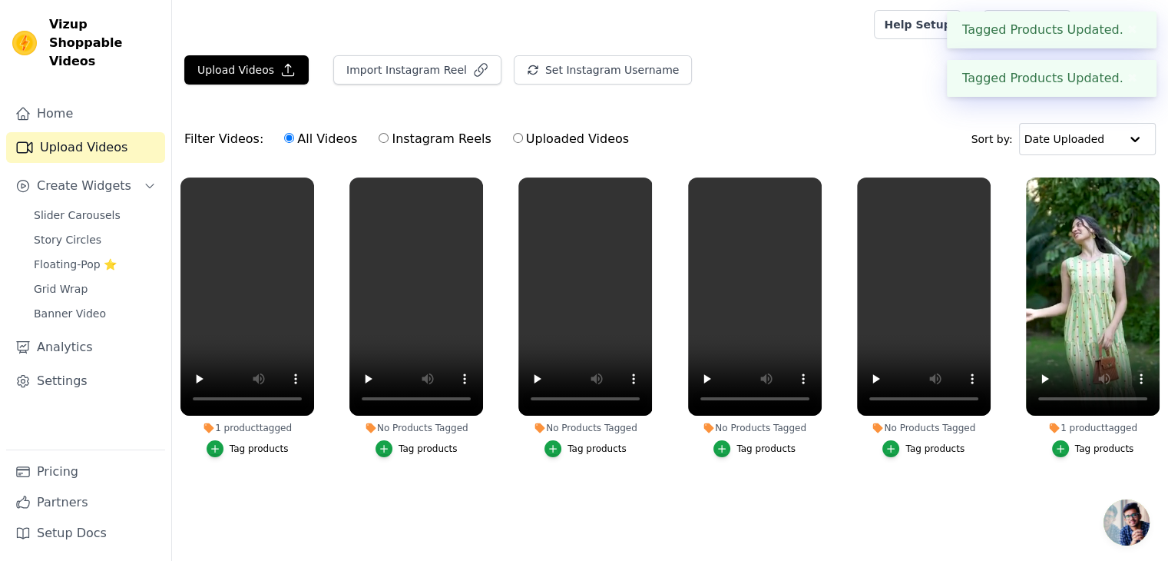
click at [399, 451] on button "Tag products" at bounding box center [417, 448] width 82 height 17
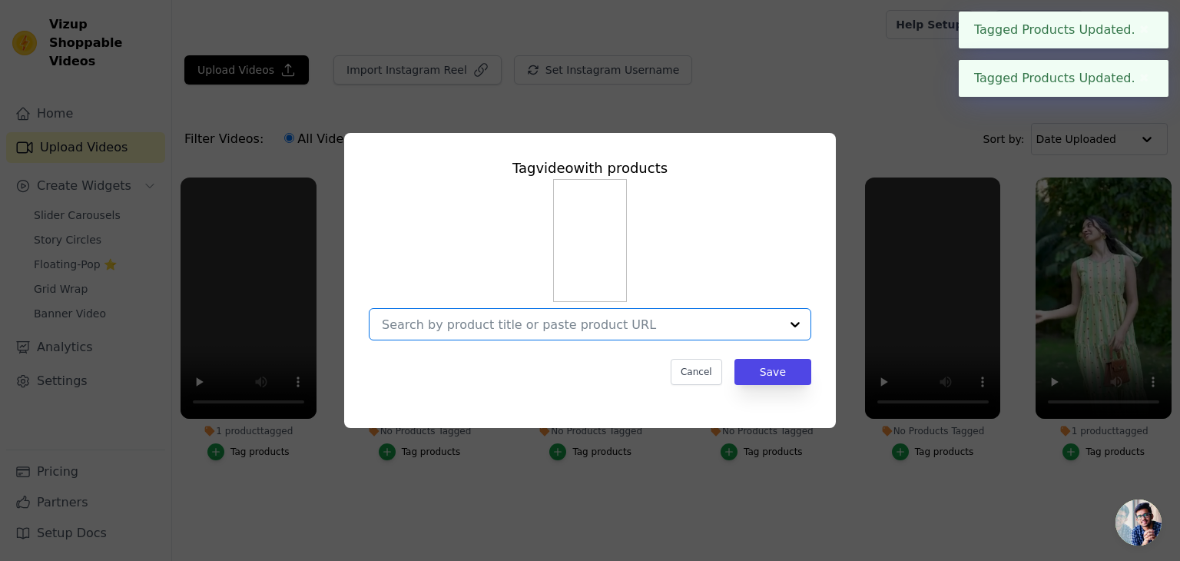
click at [548, 317] on input "No Products Tagged Tag video with products Option undefined, selected. Select i…" at bounding box center [581, 324] width 398 height 15
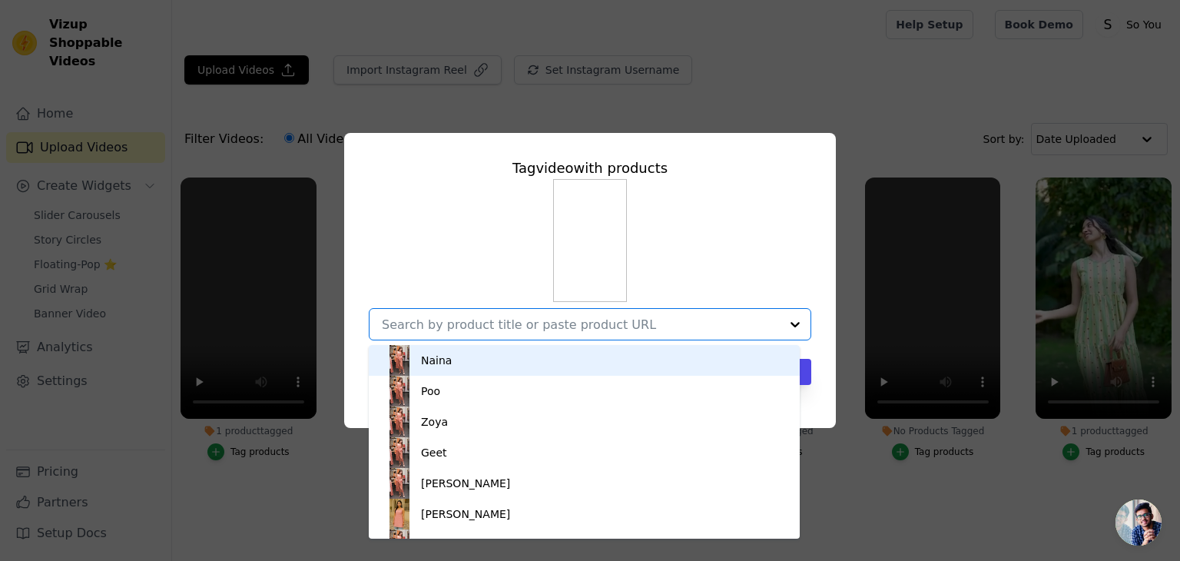
click at [489, 369] on div "Naina" at bounding box center [584, 360] width 400 height 31
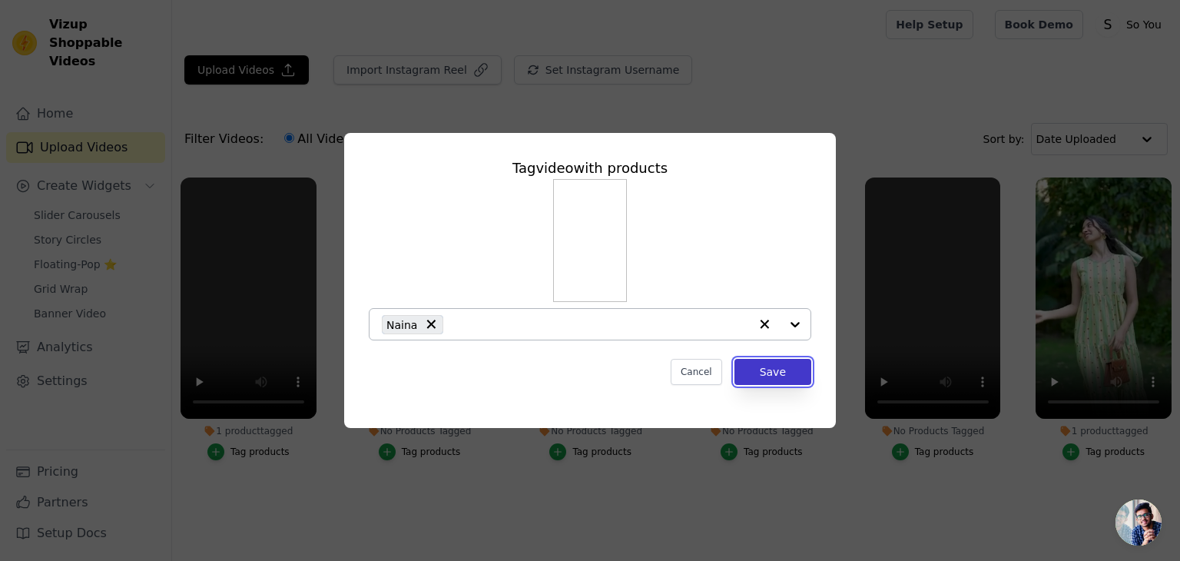
click at [767, 372] on button "Save" at bounding box center [772, 372] width 77 height 26
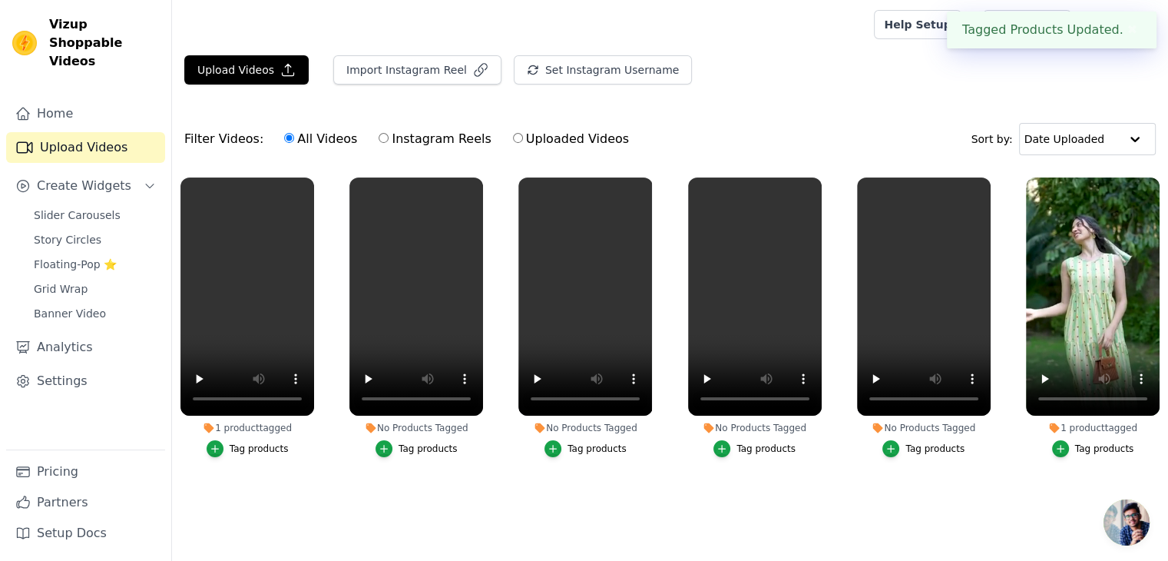
click at [598, 449] on div "Tag products" at bounding box center [597, 448] width 59 height 12
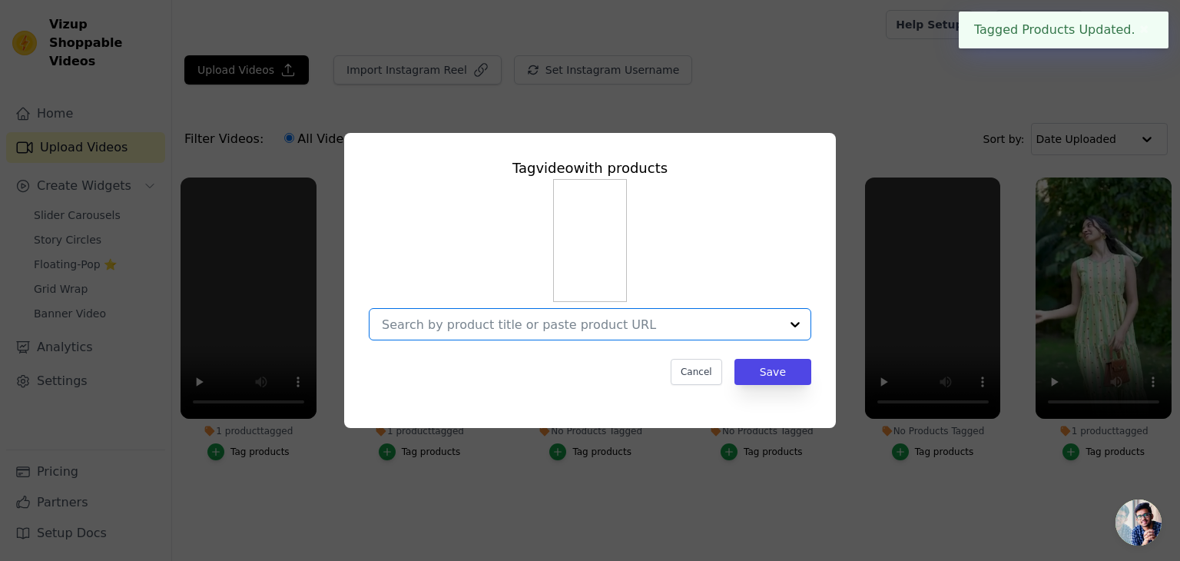
click at [574, 331] on input "No Products Tagged Tag video with products Option undefined, selected. Select i…" at bounding box center [581, 324] width 398 height 15
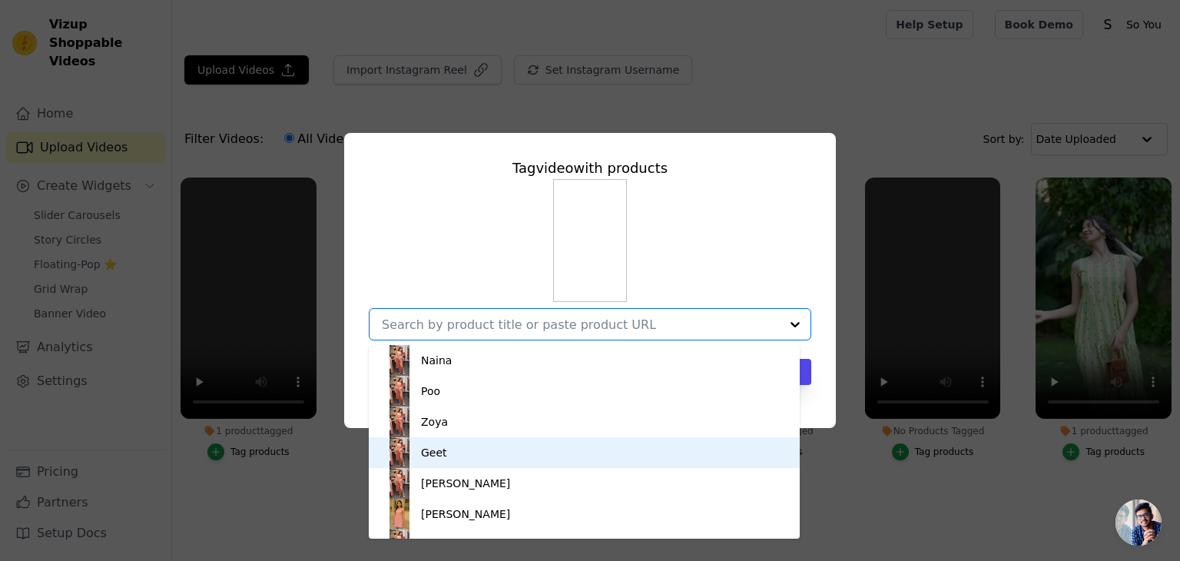
click at [480, 458] on div "Geet" at bounding box center [584, 452] width 400 height 31
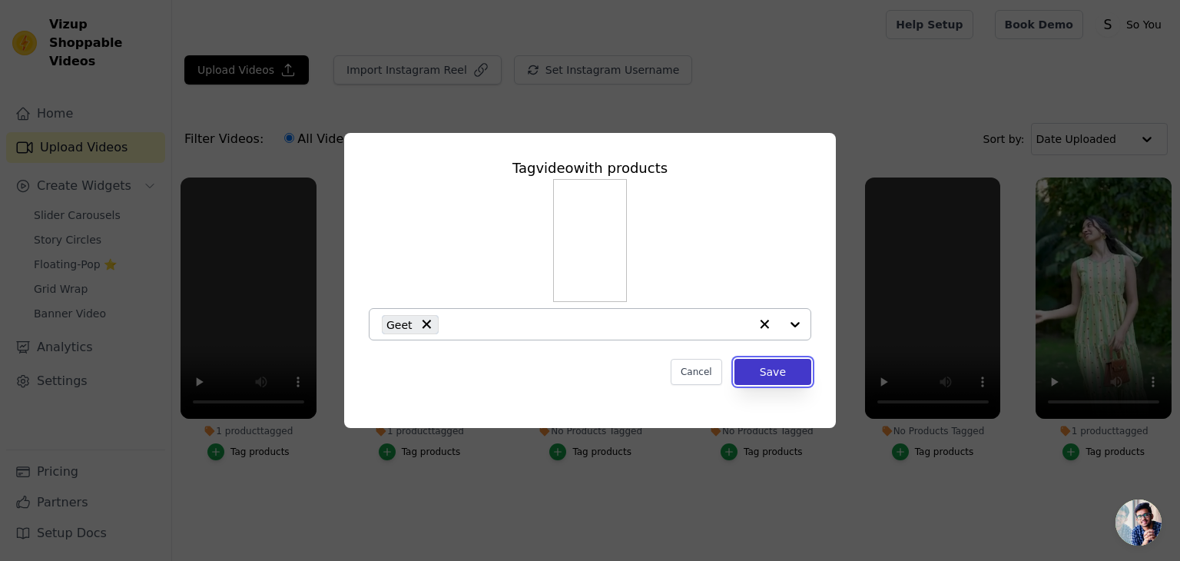
click at [783, 376] on button "Save" at bounding box center [772, 372] width 77 height 26
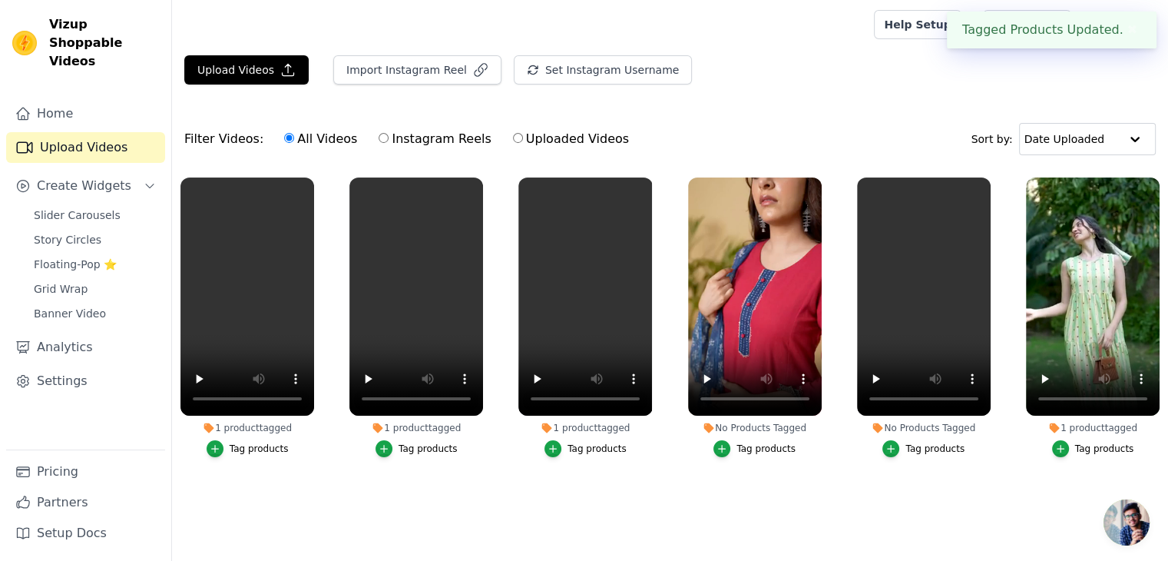
click at [942, 422] on div "No Products Tagged" at bounding box center [924, 428] width 134 height 12
click at [899, 446] on div "button" at bounding box center [891, 448] width 17 height 17
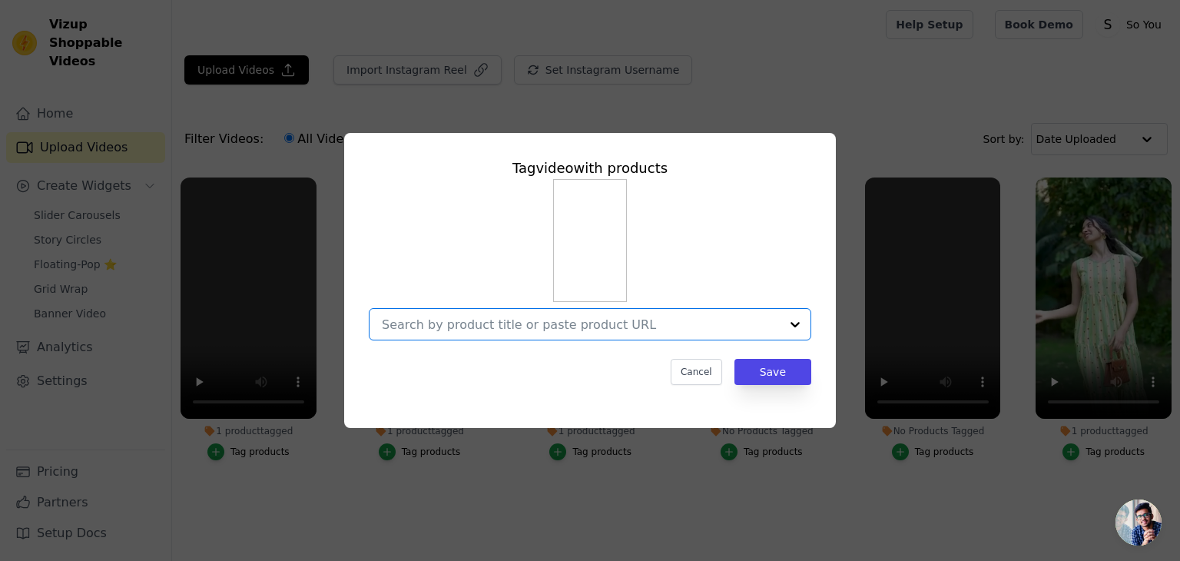
click at [497, 322] on input "No Products Tagged Tag video with products Option undefined, selected. Select i…" at bounding box center [581, 324] width 398 height 15
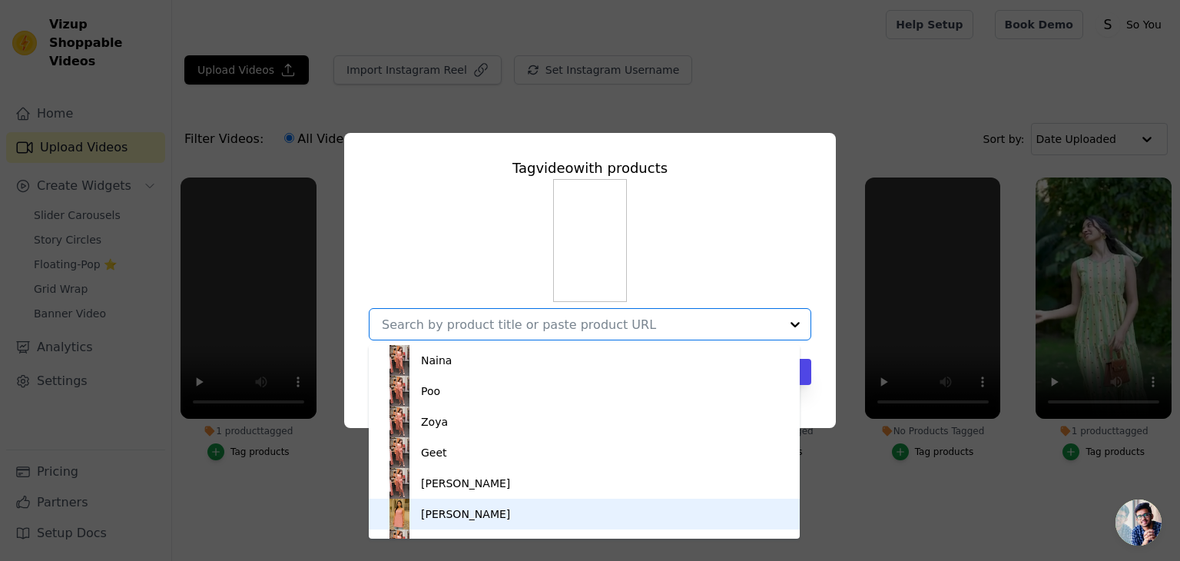
click at [449, 512] on div "[PERSON_NAME]" at bounding box center [465, 513] width 89 height 15
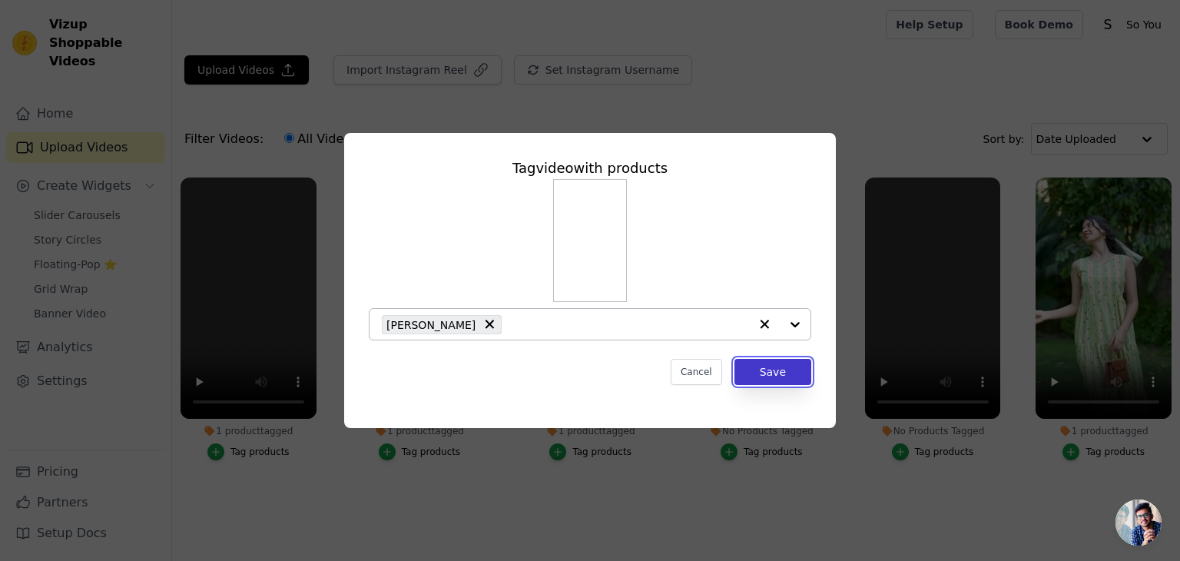
click at [783, 376] on button "Save" at bounding box center [772, 372] width 77 height 26
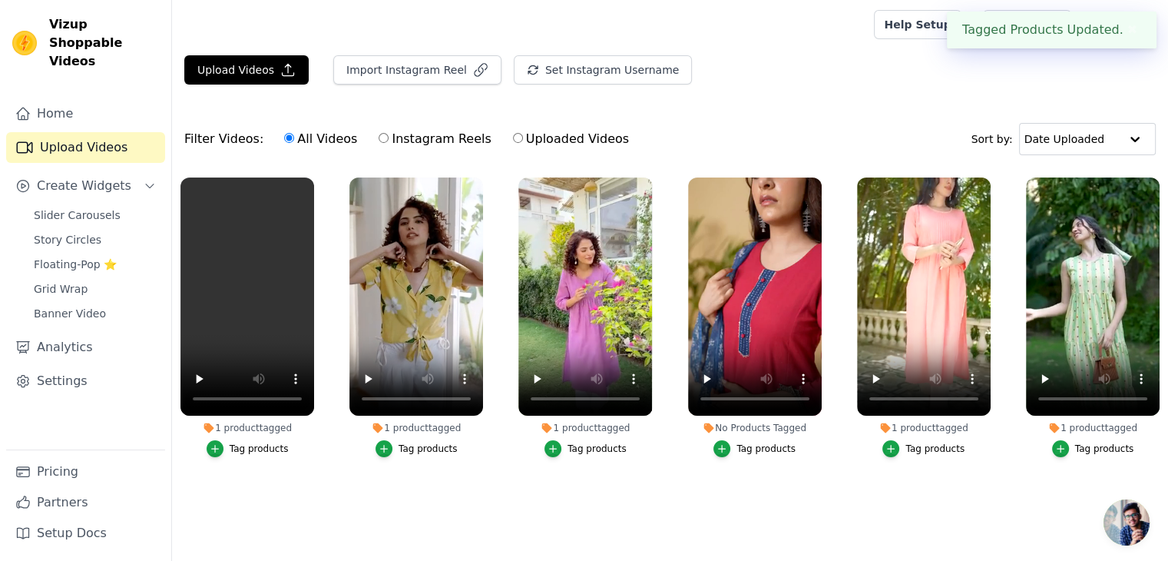
click at [756, 442] on div "Tag products" at bounding box center [766, 448] width 59 height 12
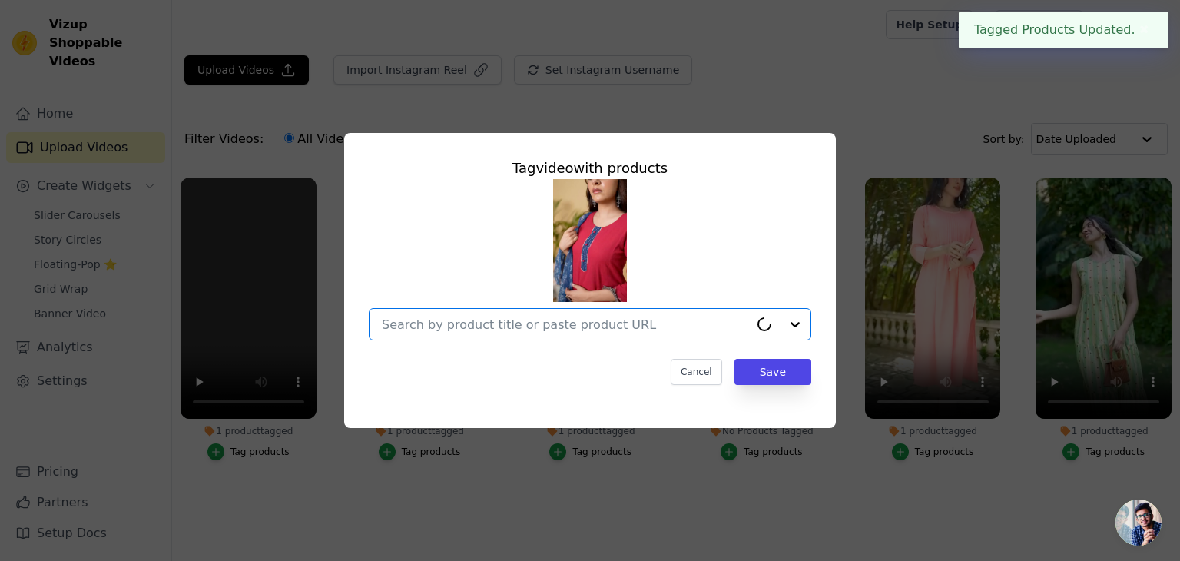
click at [483, 320] on input "No Products Tagged Tag video with products Option undefined, selected. Cancel S…" at bounding box center [565, 324] width 367 height 15
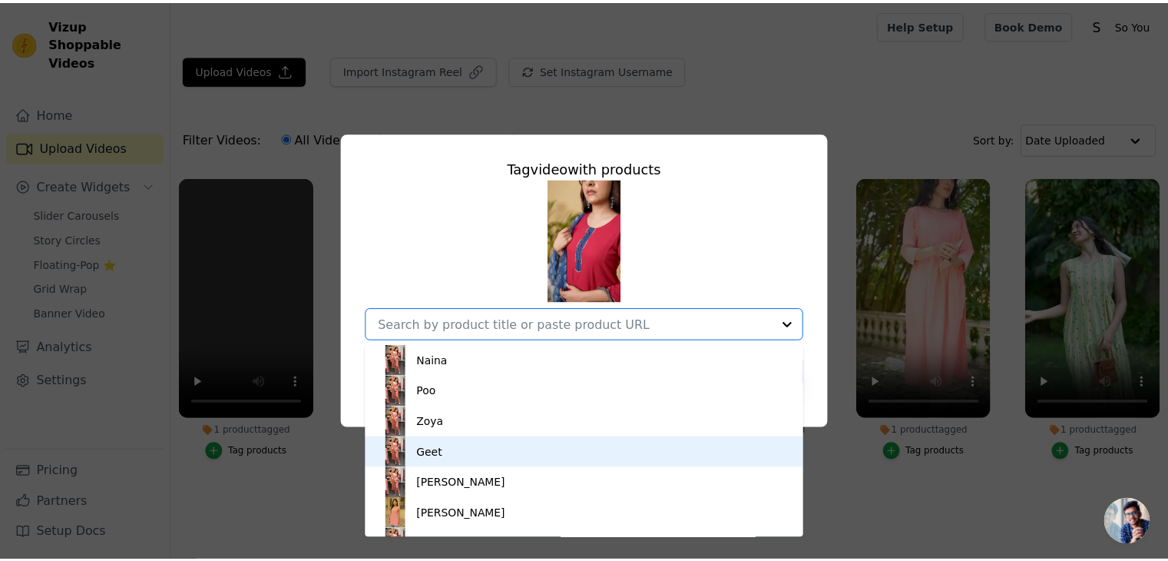
scroll to position [114, 0]
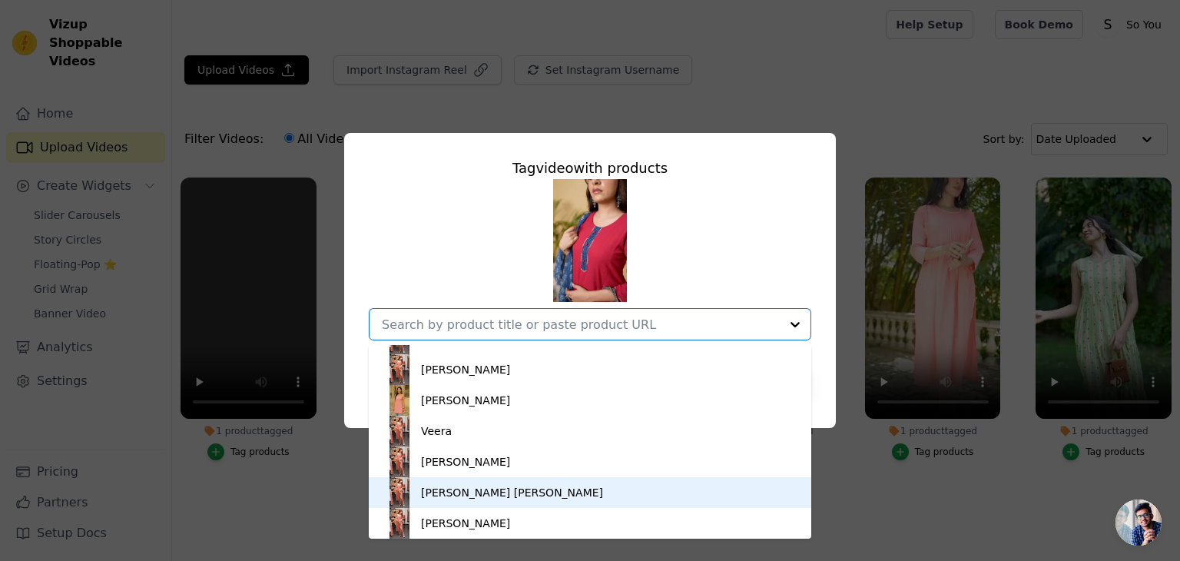
click at [462, 490] on div "[PERSON_NAME] [PERSON_NAME]" at bounding box center [512, 492] width 182 height 15
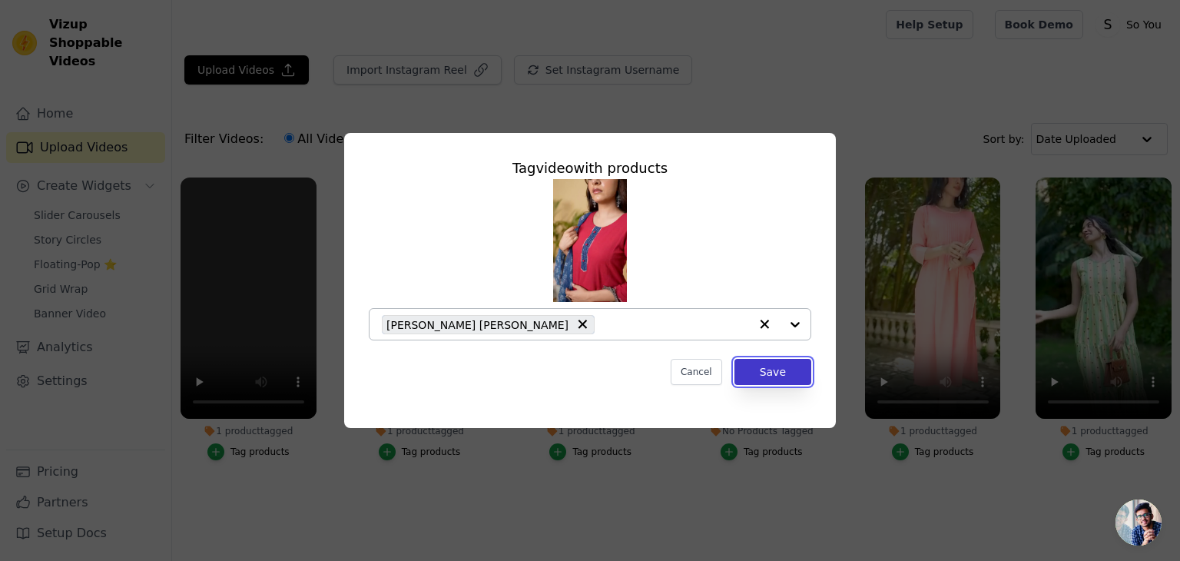
click at [781, 370] on button "Save" at bounding box center [772, 372] width 77 height 26
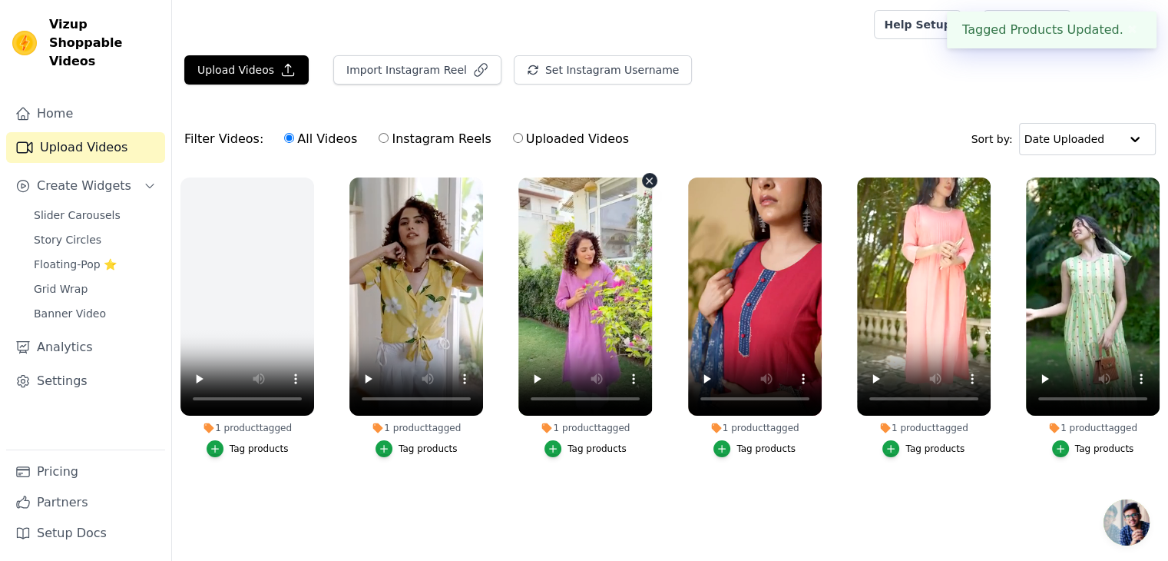
scroll to position [0, 0]
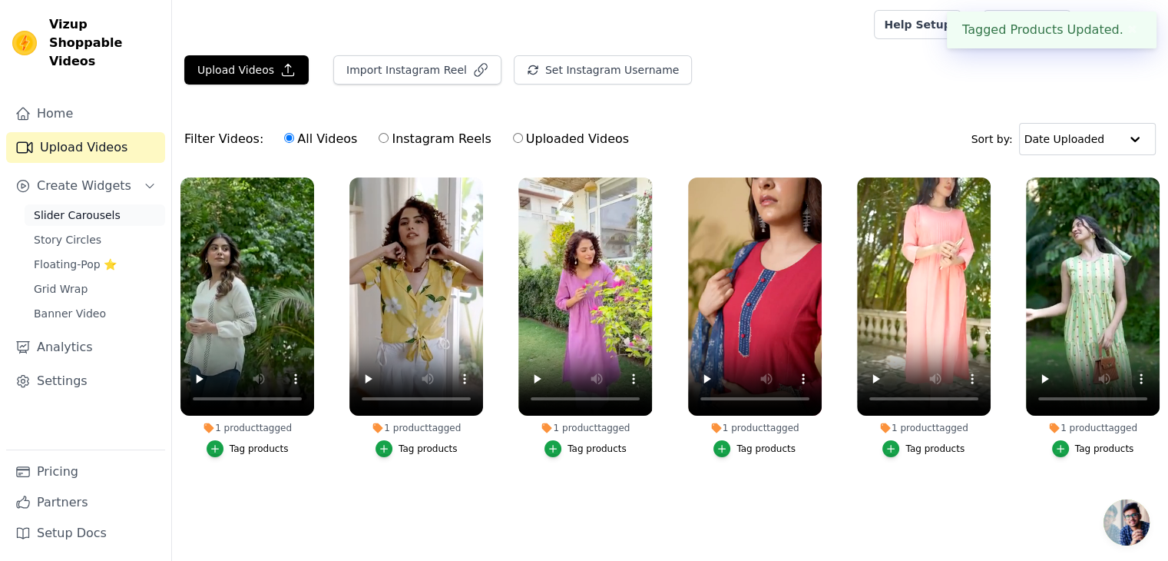
click at [65, 204] on link "Slider Carousels" at bounding box center [95, 215] width 141 height 22
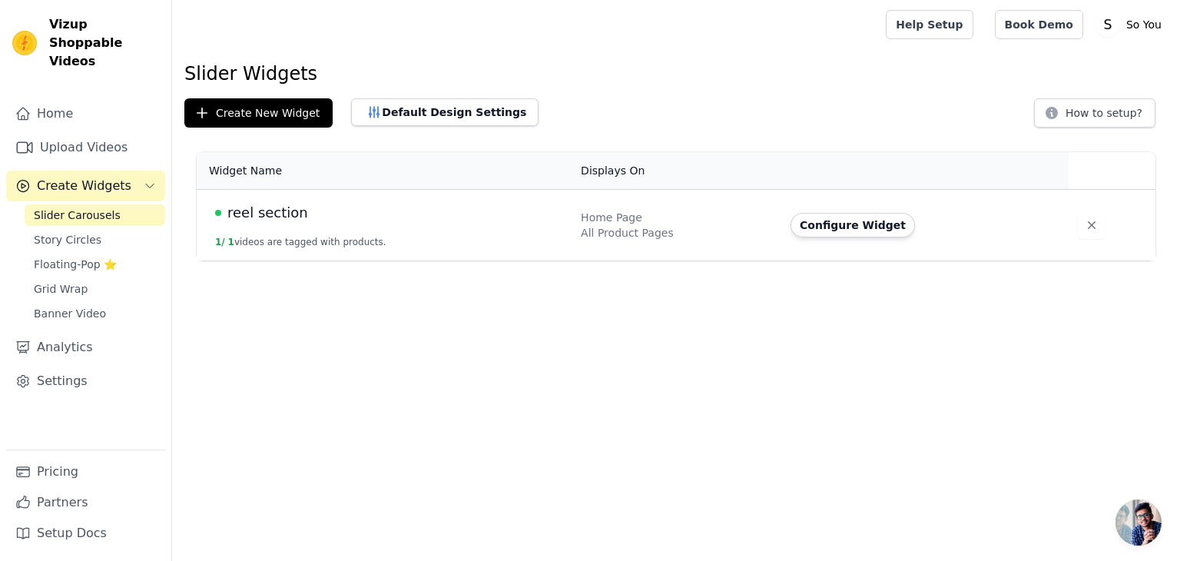
click at [233, 208] on span "reel section" at bounding box center [267, 213] width 81 height 22
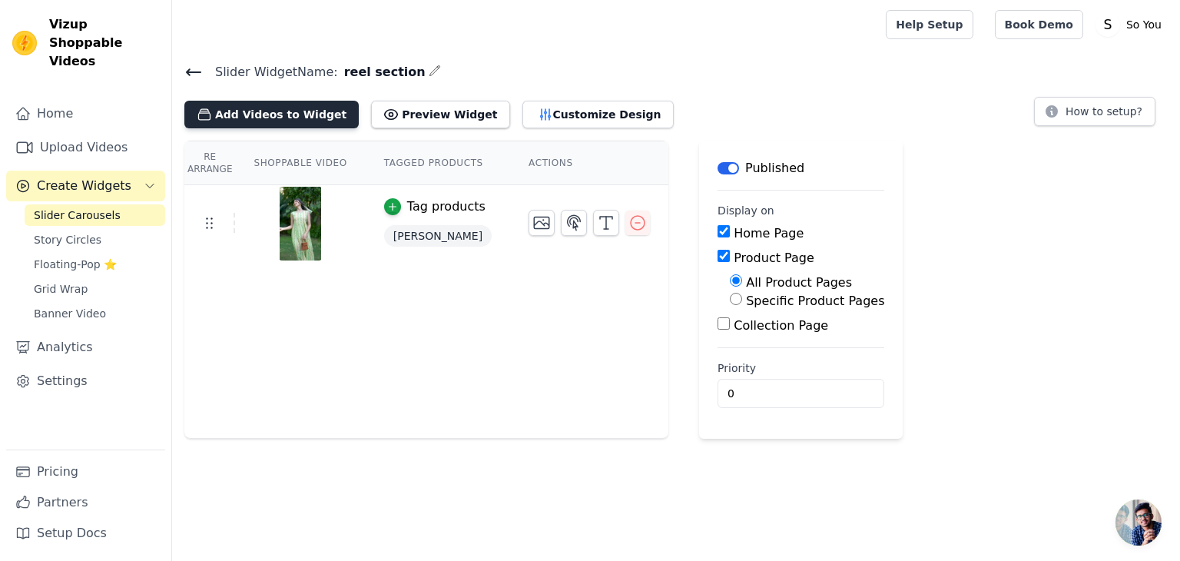
click at [303, 107] on button "Add Videos to Widget" at bounding box center [271, 115] width 174 height 28
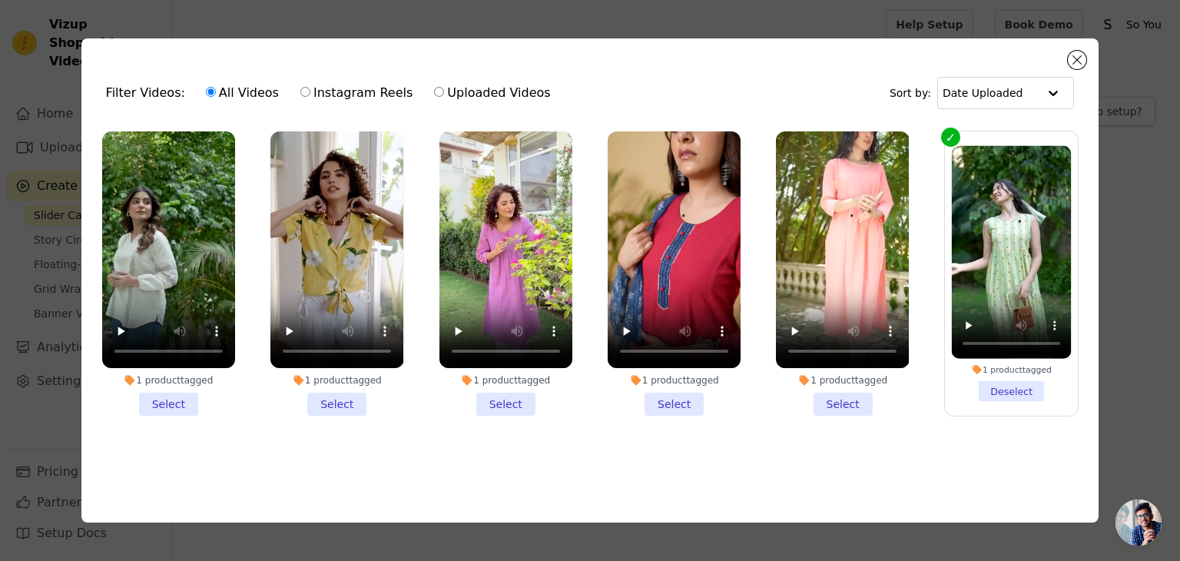
click at [176, 397] on li "1 product tagged Select" at bounding box center [168, 273] width 133 height 284
click at [0, 0] on input "1 product tagged Select" at bounding box center [0, 0] width 0 height 0
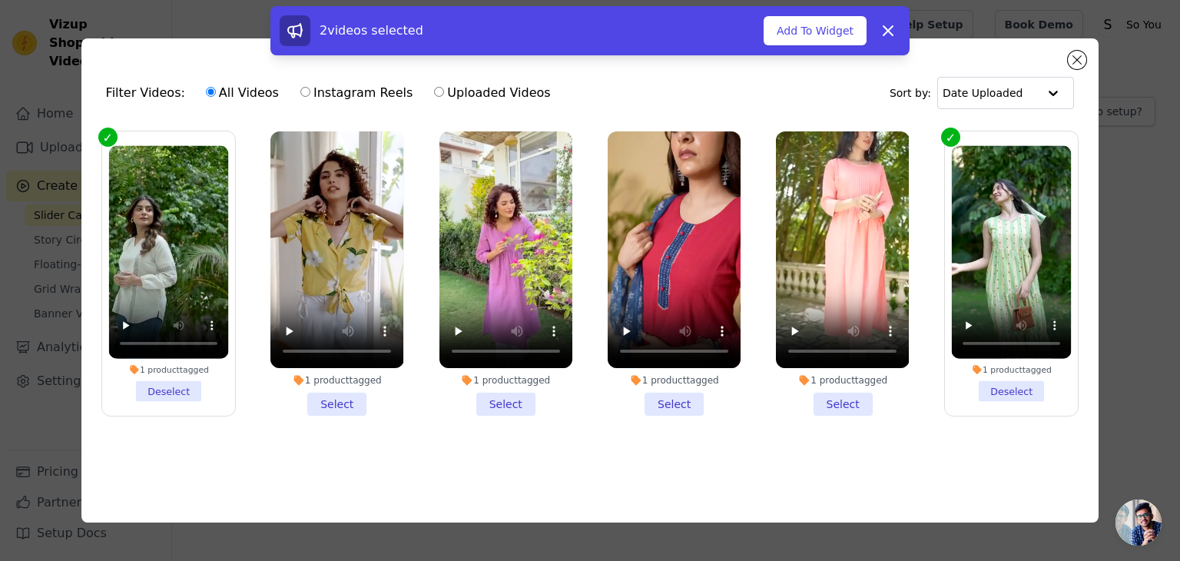
click at [350, 399] on li "1 product tagged Select" at bounding box center [336, 273] width 133 height 284
click at [0, 0] on input "1 product tagged Select" at bounding box center [0, 0] width 0 height 0
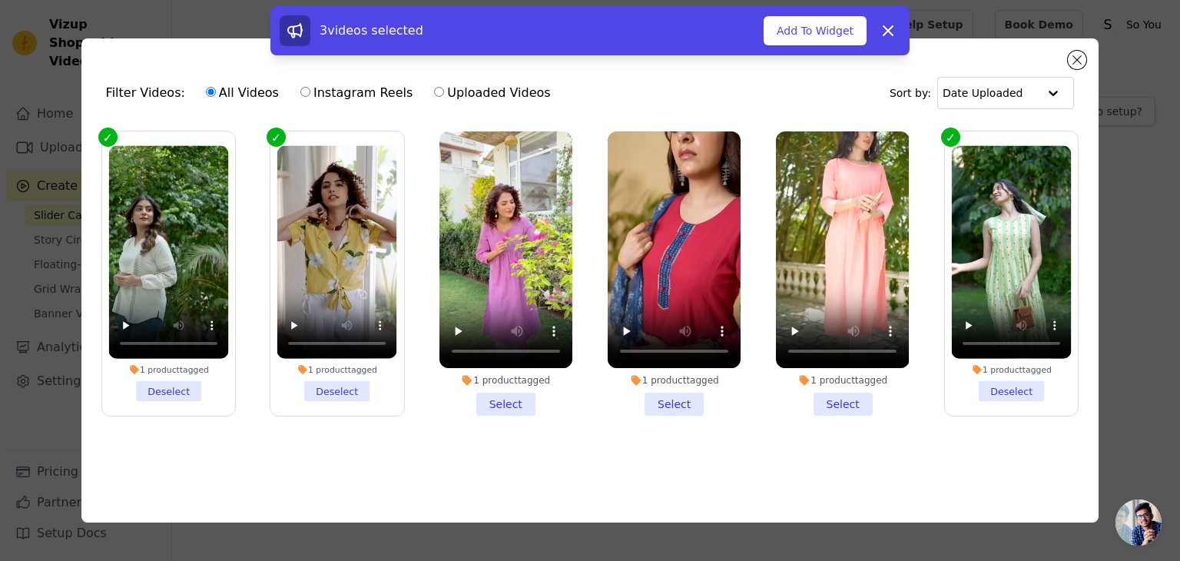
click at [510, 397] on li "1 product tagged Select" at bounding box center [505, 273] width 133 height 284
click at [0, 0] on input "1 product tagged Select" at bounding box center [0, 0] width 0 height 0
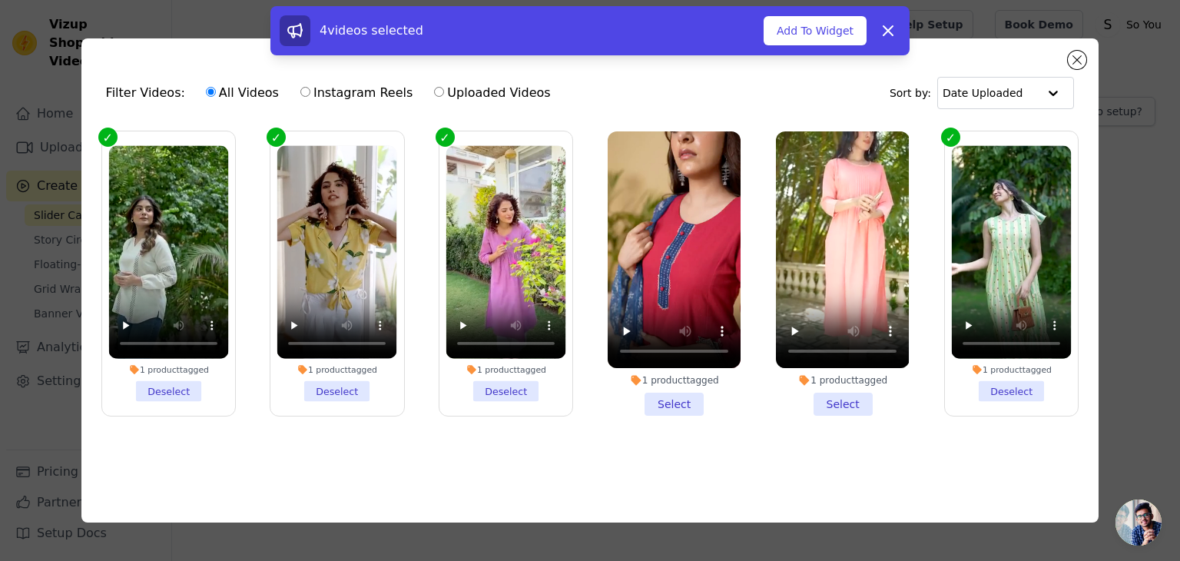
click at [667, 397] on li "1 product tagged Select" at bounding box center [674, 273] width 133 height 284
click at [0, 0] on input "1 product tagged Select" at bounding box center [0, 0] width 0 height 0
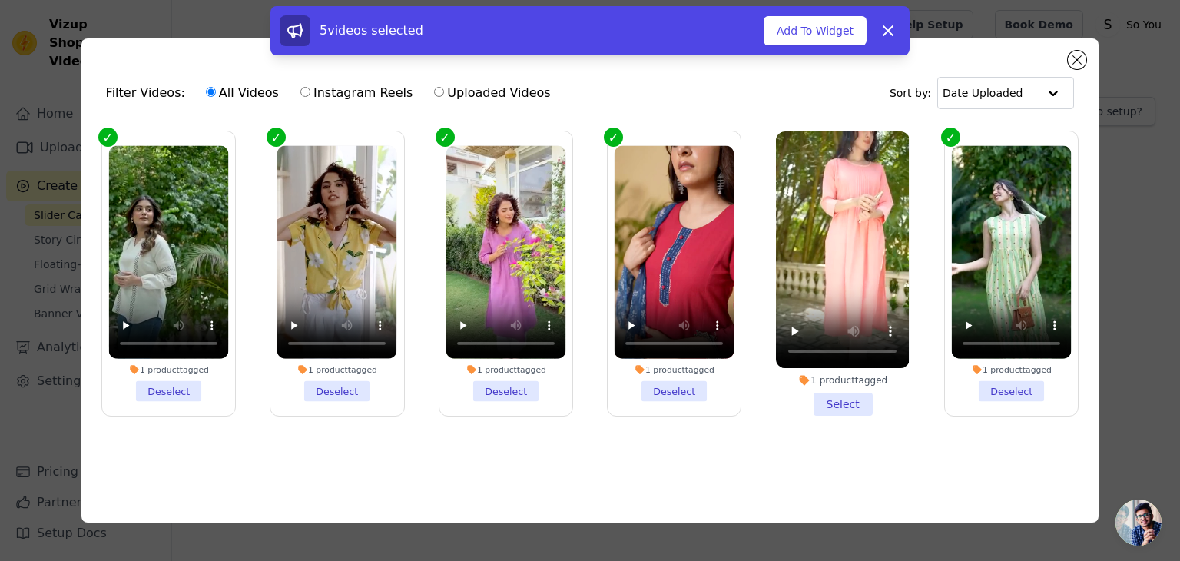
click at [854, 394] on li "1 product tagged Select" at bounding box center [842, 273] width 133 height 284
click at [0, 0] on input "1 product tagged Select" at bounding box center [0, 0] width 0 height 0
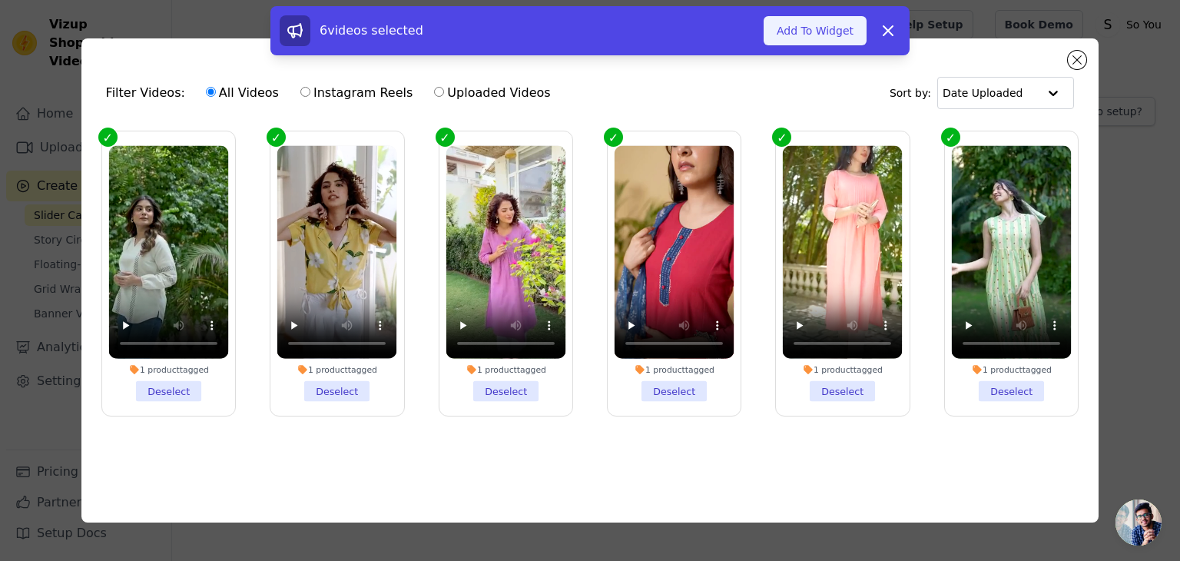
click at [823, 35] on button "Add To Widget" at bounding box center [814, 30] width 103 height 29
